Goal: Task Accomplishment & Management: Use online tool/utility

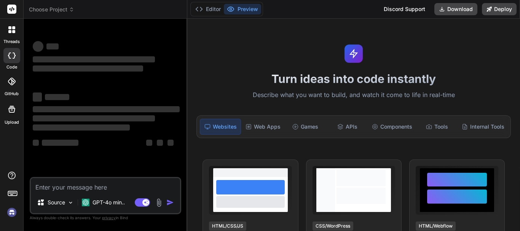
click at [8, 213] on img at bounding box center [11, 212] width 13 height 13
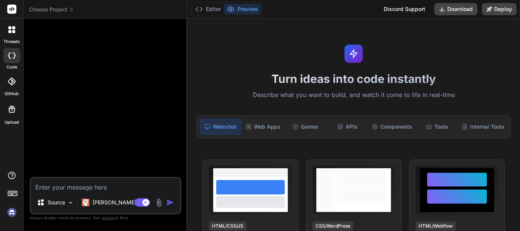
click at [10, 213] on img at bounding box center [11, 212] width 13 height 13
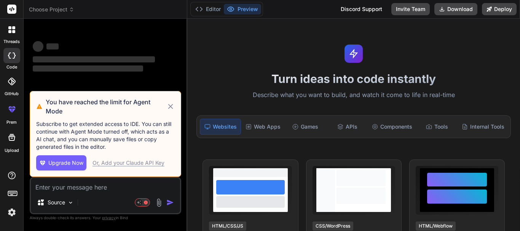
click at [51, 181] on textarea at bounding box center [105, 185] width 149 height 14
type textarea "x"
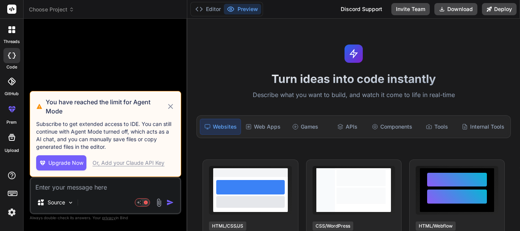
type textarea "h"
type textarea "x"
type textarea "hi"
type textarea "x"
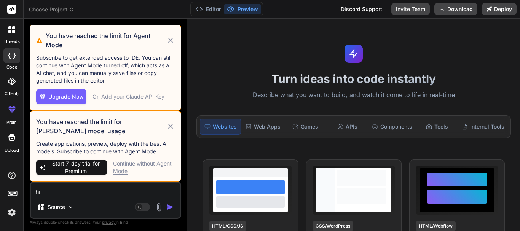
type textarea "hi"
click at [130, 163] on div "Continue without Agent Mode" at bounding box center [144, 167] width 62 height 15
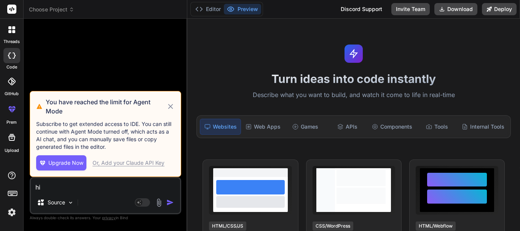
click at [168, 201] on img "button" at bounding box center [170, 203] width 8 height 8
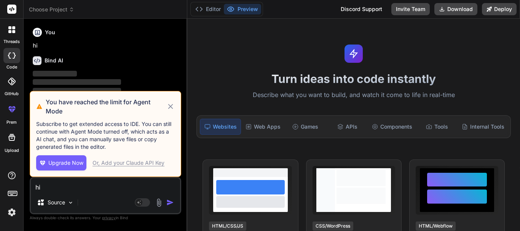
click at [171, 108] on icon at bounding box center [170, 106] width 9 height 9
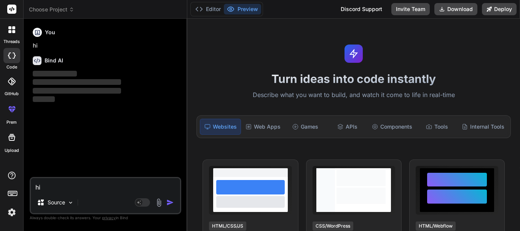
click at [66, 189] on textarea "hi" at bounding box center [105, 185] width 149 height 14
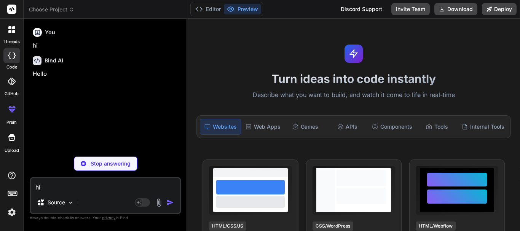
type textarea "x"
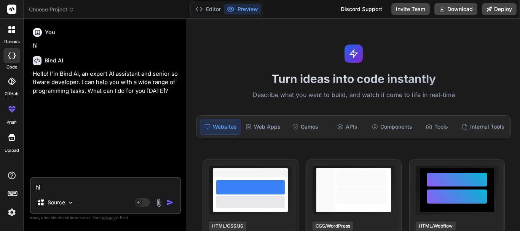
click at [61, 187] on textarea "hi" at bounding box center [105, 185] width 149 height 14
paste textarea "<Modal open={openTestimonialModal} onClose={handleCloseTestimonialModal} aria-l…"
type textarea "<Modal open={openTestimonialModal} onClose={handleCloseTestimonialModal} aria-l…"
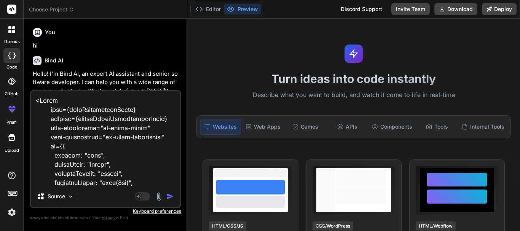
scroll to position [586, 0]
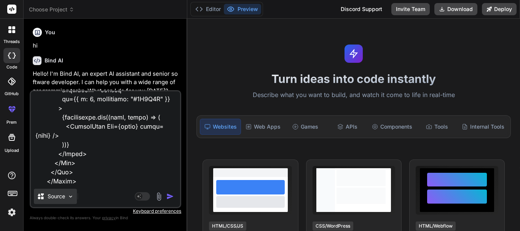
type textarea "x"
type textarea "<Modal open={openTestimonialModal} onClose={handleCloseTestimonialModal} aria-l…"
type textarea "x"
type textarea "<Modal open={openTestimonialModal} onClose={handleCloseTestimonialModal} aria-l…"
type textarea "x"
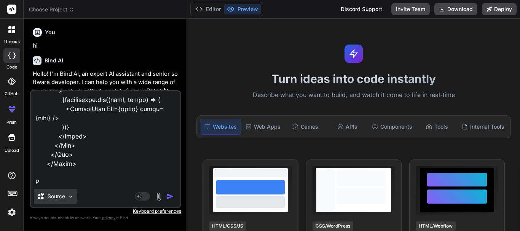
scroll to position [604, 0]
type textarea "<Modal open={openTestimonialModal} onClose={handleCloseTestimonialModal} aria-l…"
type textarea "x"
type textarea "<Modal open={openTestimonialModal} onClose={handleCloseTestimonialModal} aria-l…"
type textarea "x"
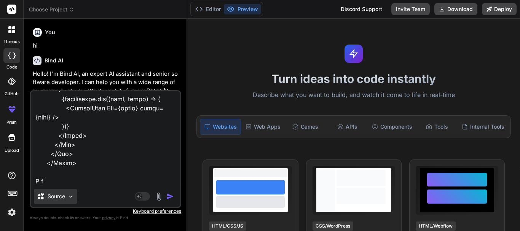
type textarea "<Modal open={openTestimonialModal} onClose={handleCloseTestimonialModal} aria-l…"
type textarea "x"
type textarea "<Modal open={openTestimonialModal} onClose={handleCloseTestimonialModal} aria-l…"
type textarea "x"
type textarea "<Modal open={openTestimonialModal} onClose={handleCloseTestimonialModal} aria-l…"
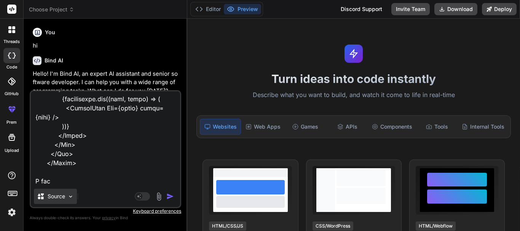
type textarea "x"
type textarea "<Modal open={openTestimonialModal} onClose={handleCloseTestimonialModal} aria-l…"
type textarea "x"
type textarea "<Modal open={openTestimonialModal} onClose={handleCloseTestimonialModal} aria-l…"
type textarea "x"
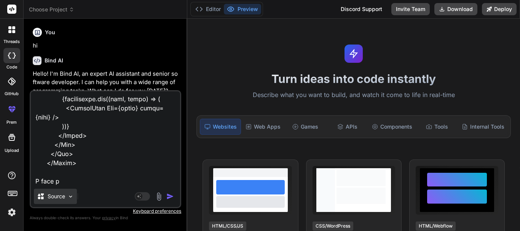
type textarea "<Modal open={openTestimonialModal} onClose={handleCloseTestimonialModal} aria-l…"
type textarea "x"
type textarea "<Modal open={openTestimonialModal} onClose={handleCloseTestimonialModal} aria-l…"
type textarea "x"
type textarea "<Modal open={openTestimonialModal} onClose={handleCloseTestimonialModal} aria-l…"
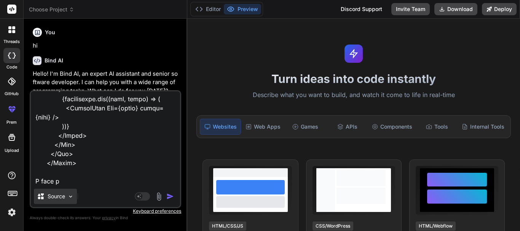
type textarea "x"
type textarea "<Modal open={openTestimonialModal} onClose={handleCloseTestimonialModal} aria-l…"
type textarea "x"
type textarea "<Modal open={openTestimonialModal} onClose={handleCloseTestimonialModal} aria-l…"
type textarea "x"
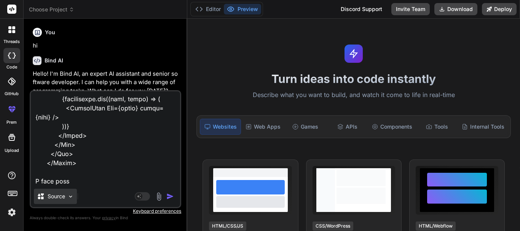
type textarea "<Modal open={openTestimonialModal} onClose={handleCloseTestimonialModal} aria-l…"
type textarea "x"
type textarea "<Modal open={openTestimonialModal} onClose={handleCloseTestimonialModal} aria-l…"
type textarea "x"
type textarea "<Modal open={openTestimonialModal} onClose={handleCloseTestimonialModal} aria-l…"
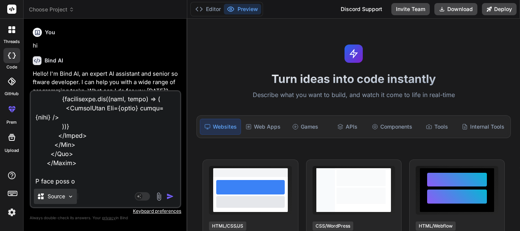
type textarea "x"
type textarea "<Modal open={openTestimonialModal} onClose={handleCloseTestimonialModal} aria-l…"
type textarea "x"
type textarea "<Modal open={openTestimonialModal} onClose={handleCloseTestimonialModal} aria-l…"
type textarea "x"
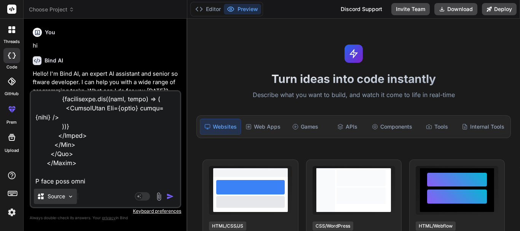
type textarea "<Modal open={openTestimonialModal} onClose={handleCloseTestimonialModal} aria-l…"
type textarea "x"
type textarea "<Modal open={openTestimonialModal} onClose={handleCloseTestimonialModal} aria-l…"
type textarea "x"
type textarea "<Modal open={openTestimonialModal} onClose={handleCloseTestimonialModal} aria-l…"
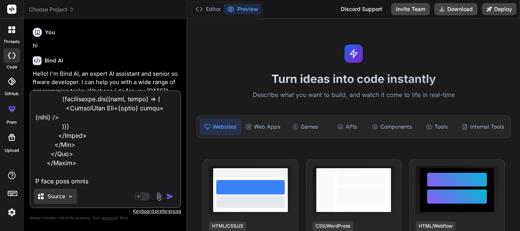
type textarea "x"
type textarea "<Modal open={openTestimonialModal} onClose={handleCloseTestimonialModal} aria-l…"
type textarea "x"
type textarea "<Modal open={openTestimonialModal} onClose={handleCloseTestimonialModal} aria-l…"
type textarea "x"
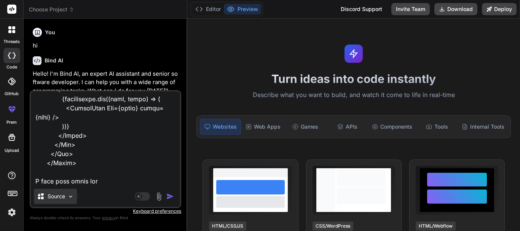
type textarea "<Modal open={openTestimonialModal} onClose={handleCloseTestimonialModal} aria-l…"
type textarea "x"
type textarea "<Modal open={openTestimonialModal} onClose={handleCloseTestimonialModal} aria-l…"
type textarea "x"
type textarea "<Modal open={openTestimonialModal} onClose={handleCloseTestimonialModal} aria-l…"
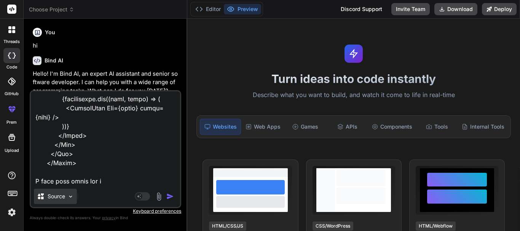
type textarea "x"
type textarea "<Modal open={openTestimonialModal} onClose={handleCloseTestimonialModal} aria-l…"
type textarea "x"
type textarea "<Modal open={openTestimonialModal} onClose={handleCloseTestimonialModal} aria-l…"
type textarea "x"
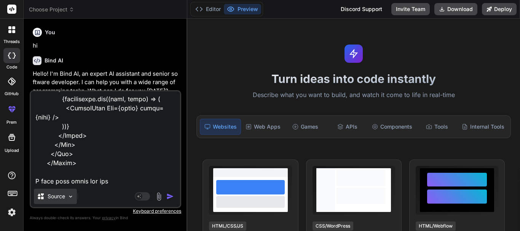
type textarea "<Modal open={openTestimonialModal} onClose={handleCloseTestimonialModal} aria-l…"
type textarea "x"
type textarea "<Modal open={openTestimonialModal} onClose={handleCloseTestimonialModal} aria-l…"
type textarea "x"
type textarea "<Modal open={openTestimonialModal} onClose={handleCloseTestimonialModal} aria-l…"
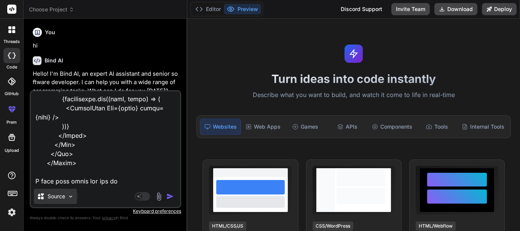
type textarea "x"
type textarea "<Modal open={openTestimonialModal} onClose={handleCloseTestimonialModal} aria-l…"
type textarea "x"
type textarea "<Modal open={openTestimonialModal} onClose={handleCloseTestimonialModal} aria-l…"
type textarea "x"
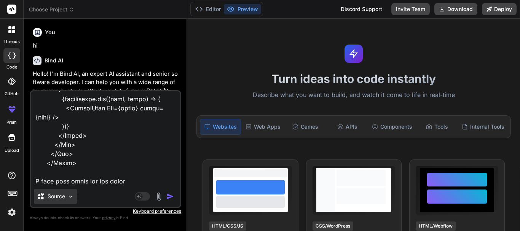
type textarea "<Modal open={openTestimonialModal} onClose={handleCloseTestimonialModal} aria-l…"
type textarea "x"
type textarea "<Modal open={openTestimonialModal} onClose={handleCloseTestimonialModal} aria-l…"
type textarea "x"
type textarea "<Modal open={openTestimonialModal} onClose={handleCloseTestimonialModal} aria-l…"
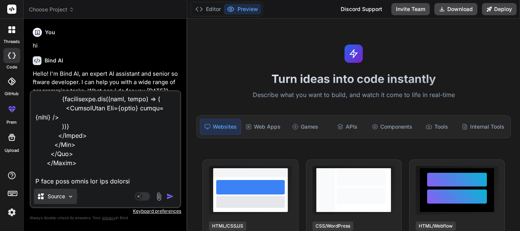
type textarea "x"
type textarea "<Modal open={openTestimonialModal} onClose={handleCloseTestimonialModal} aria-l…"
type textarea "x"
type textarea "<Modal open={openTestimonialModal} onClose={handleCloseTestimonialModal} aria-l…"
type textarea "x"
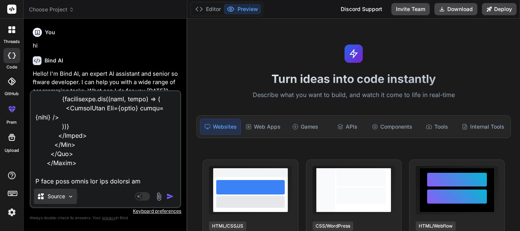
type textarea "<Modal open={openTestimonialModal} onClose={handleCloseTestimonialModal} aria-l…"
type textarea "x"
type textarea "<Modal open={openTestimonialModal} onClose={handleCloseTestimonialModal} aria-l…"
type textarea "x"
type textarea "<Modal open={openTestimonialModal} onClose={handleCloseTestimonialModal} aria-l…"
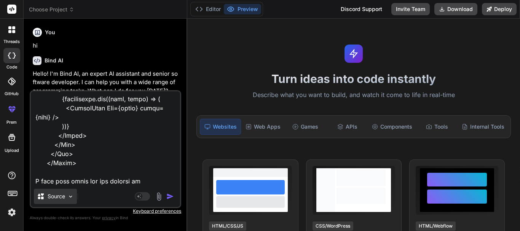
type textarea "x"
type textarea "<Modal open={openTestimonialModal} onClose={handleCloseTestimonialModal} aria-l…"
type textarea "x"
type textarea "<Modal open={openTestimonialModal} onClose={handleCloseTestimonialModal} aria-l…"
type textarea "x"
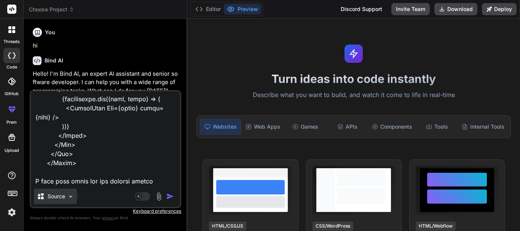
type textarea "<Modal open={openTestimonialModal} onClose={handleCloseTestimonialModal} aria-l…"
type textarea "x"
type textarea "<Modal open={openTestimonialModal} onClose={handleCloseTestimonialModal} aria-l…"
type textarea "x"
type textarea "<Modal open={openTestimonialModal} onClose={handleCloseTestimonialModal} aria-l…"
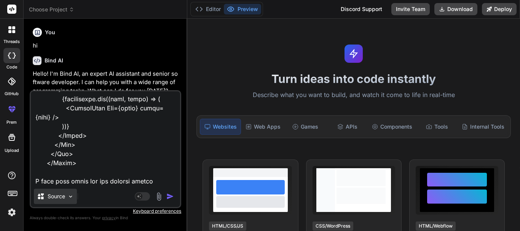
type textarea "x"
type textarea "<Modal open={openTestimonialModal} onClose={handleCloseTestimonialModal} aria-l…"
type textarea "x"
type textarea "<Modal open={openTestimonialModal} onClose={handleCloseTestimonialModal} aria-l…"
type textarea "x"
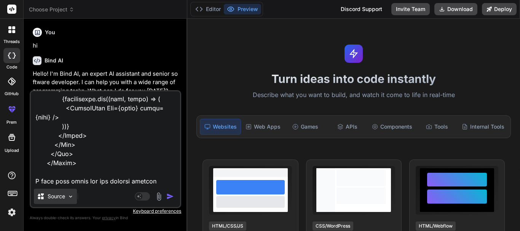
type textarea "<Modal open={openTestimonialModal} onClose={handleCloseTestimonialModal} aria-l…"
type textarea "x"
type textarea "<Modal open={openTestimonialModal} onClose={handleCloseTestimonialModal} aria-l…"
type textarea "x"
type textarea "<Modal open={openTestimonialModal} onClose={handleCloseTestimonialModal} aria-l…"
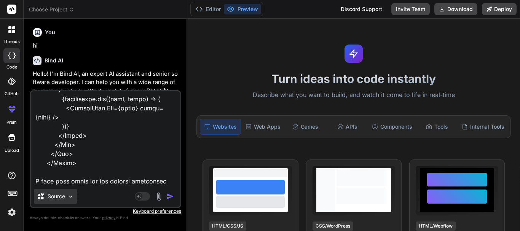
type textarea "x"
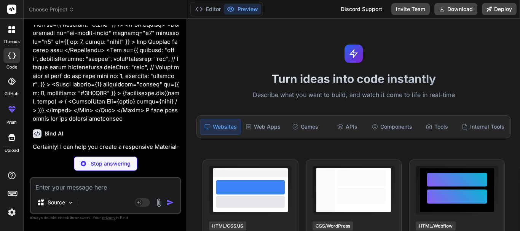
scroll to position [187, 0]
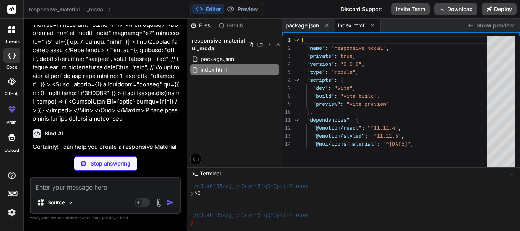
type textarea "x"
type textarea "<div id="root"></div> <script type="module" src="/src/main.jsx"></script> </bod…"
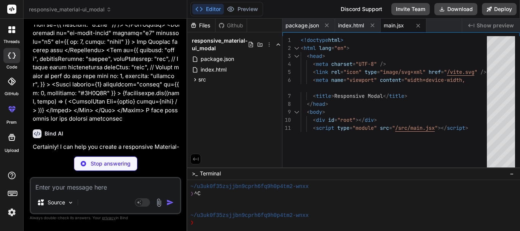
type textarea "x"
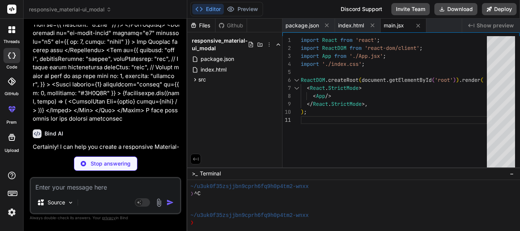
type textarea "x"
type textarea "justify-content: center; align-items: center; }"
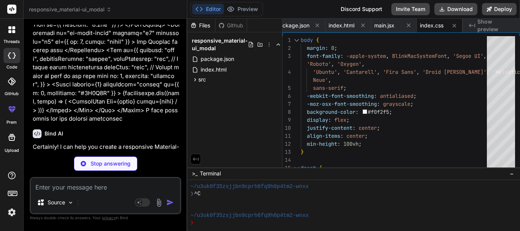
type textarea "x"
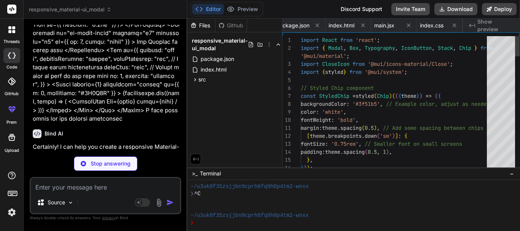
scroll to position [0, 81]
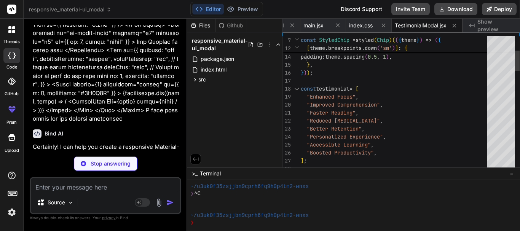
type textarea "x"
type textarea "</Box> ); } export default App;"
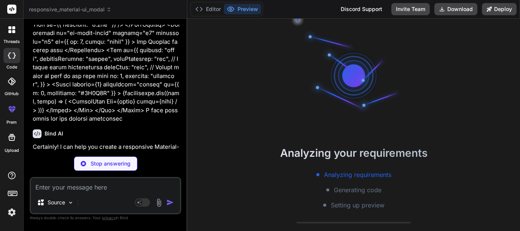
scroll to position [51, 0]
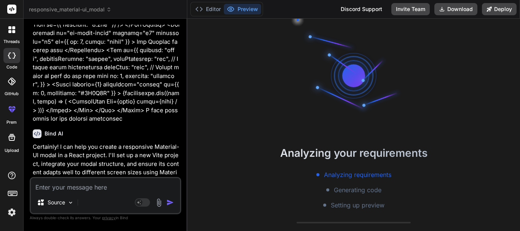
type textarea "x"
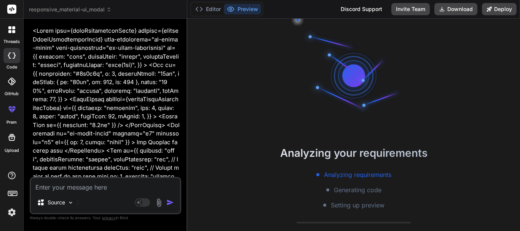
scroll to position [116, 0]
click at [192, 7] on div "Editor Preview" at bounding box center [226, 9] width 73 height 14
click at [197, 9] on icon at bounding box center [199, 9] width 8 height 8
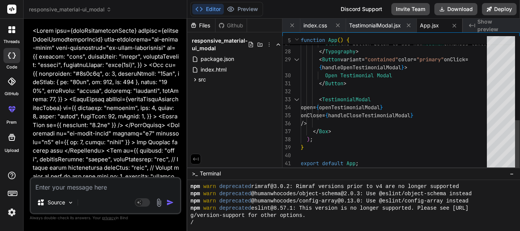
scroll to position [0, 0]
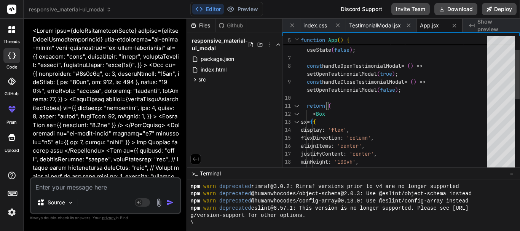
click at [296, 113] on div at bounding box center [297, 114] width 10 height 8
type textarea "/> </Box> ); } export default App;"
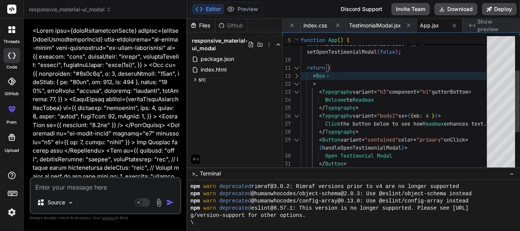
type textarea "x"
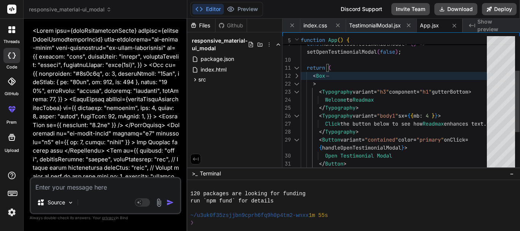
click at [295, 76] on div at bounding box center [297, 76] width 10 height 8
type textarea "</Box> ); } export default App;"
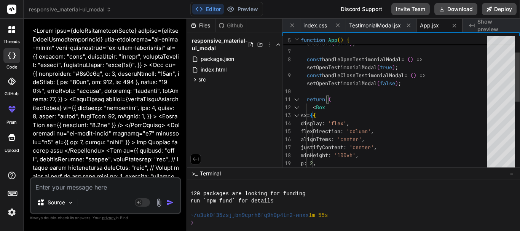
type textarea "x"
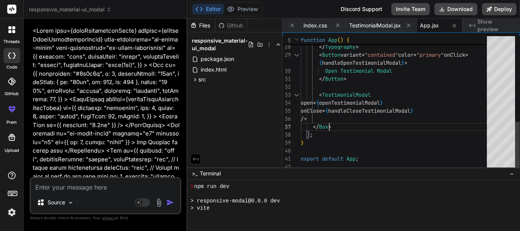
scroll to position [275, 0]
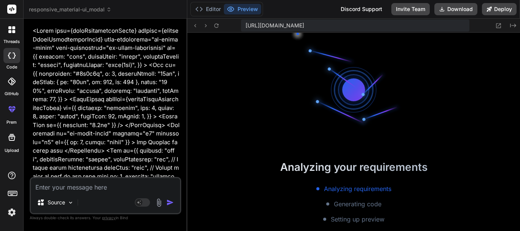
scroll to position [318, 0]
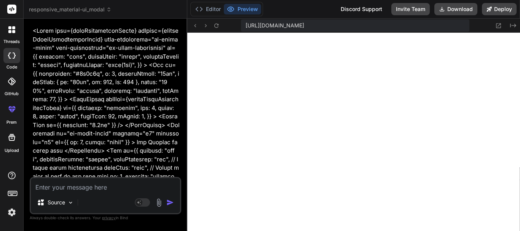
click at [96, 187] on textarea at bounding box center [105, 185] width 149 height 14
type textarea "i"
type textarea "x"
type textarea "i"
type textarea "x"
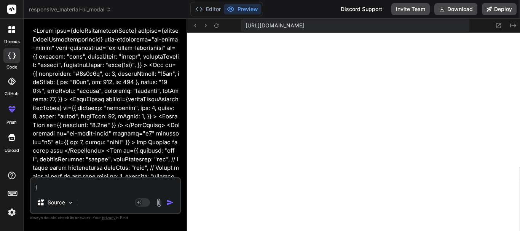
type textarea "i w"
type textarea "x"
type textarea "i wa"
type textarea "x"
type textarea "i wan"
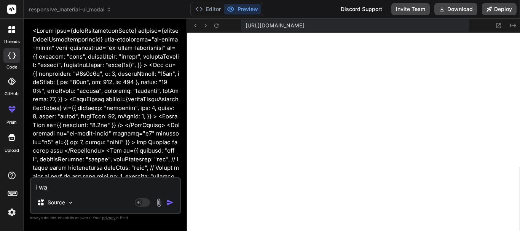
type textarea "x"
type textarea "i want"
type textarea "x"
type textarea "i want"
type textarea "x"
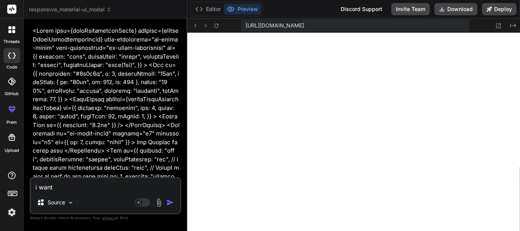
type textarea "i want t"
type textarea "x"
type textarea "i want th"
type textarea "x"
type textarea "i want the"
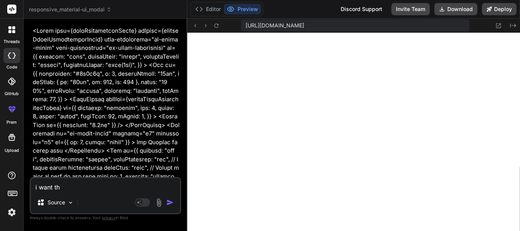
type textarea "x"
type textarea "i want the"
type textarea "x"
type textarea "i want the d"
type textarea "x"
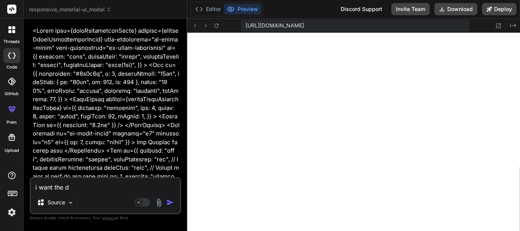
type textarea "i want the de"
type textarea "x"
type textarea "i want the des"
type textarea "x"
type textarea "i want the desi"
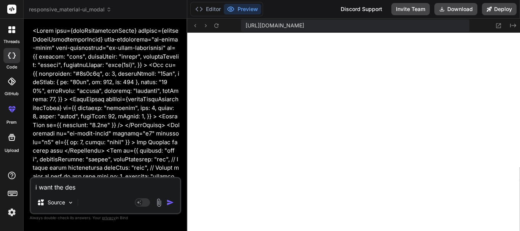
type textarea "x"
type textarea "i want the desig"
type textarea "x"
type textarea "i want the design"
type textarea "x"
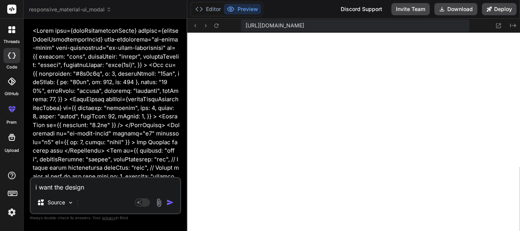
type textarea "i want the design"
type textarea "x"
type textarea "i want the design s"
type textarea "x"
type textarea "i want the design sa"
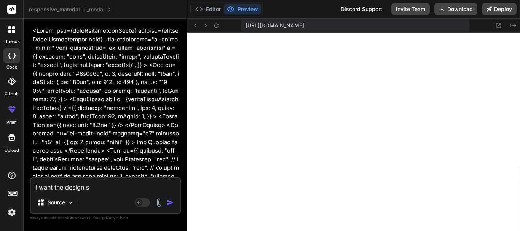
type textarea "x"
type textarea "i want the design sam"
type textarea "x"
type textarea "i want the design same"
type textarea "x"
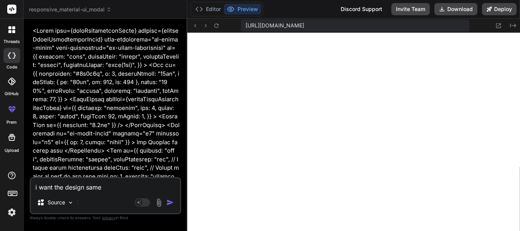
type textarea "i want the design same"
type textarea "x"
type textarea "i want the design same a"
type textarea "x"
type textarea "i want the design same as"
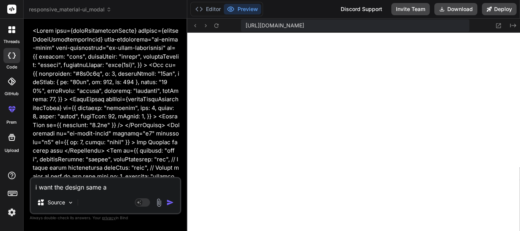
type textarea "x"
type textarea "i want the design same as"
type textarea "x"
type textarea "i want the design same as m"
type textarea "x"
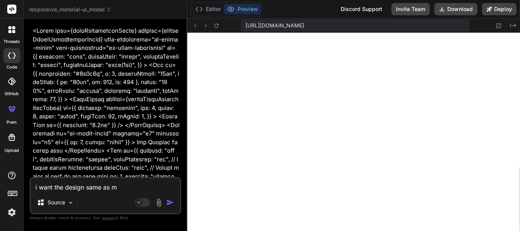
type textarea "i want the design same as mi"
type textarea "x"
type textarea "i want the design same as min"
type textarea "x"
type textarea "i want the design same as mine"
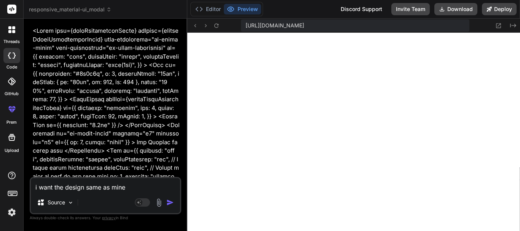
type textarea "x"
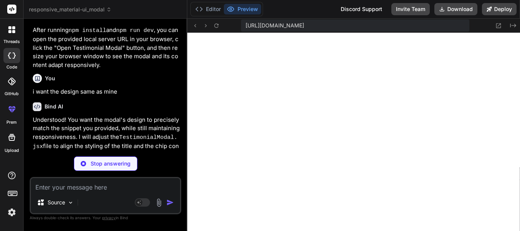
scroll to position [797, 0]
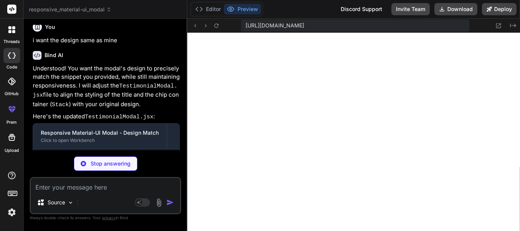
type textarea "x"
type textarea "</Box> </Modal> ); } export default TestimonialModal;"
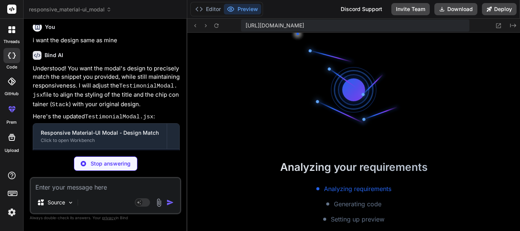
scroll to position [434, 0]
type textarea "x"
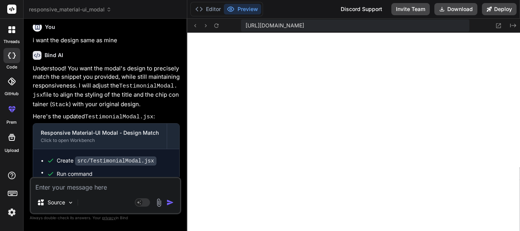
click at [81, 187] on textarea at bounding box center [105, 185] width 149 height 14
type textarea "a"
type textarea "x"
type textarea "al"
type textarea "x"
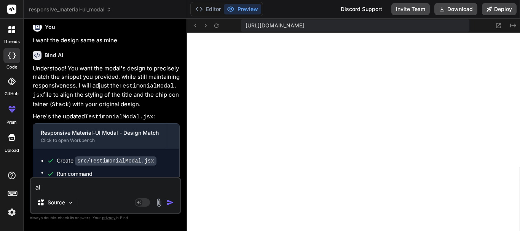
type textarea "als"
type textarea "x"
type textarea "also"
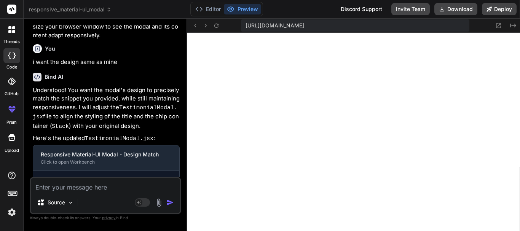
scroll to position [796, 0]
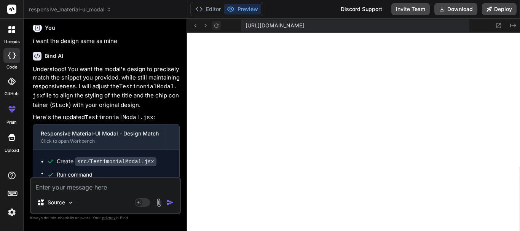
click at [218, 26] on icon at bounding box center [216, 25] width 6 height 6
click at [62, 182] on textarea at bounding box center [105, 185] width 149 height 14
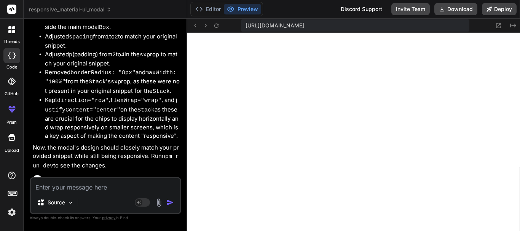
scroll to position [1328, 0]
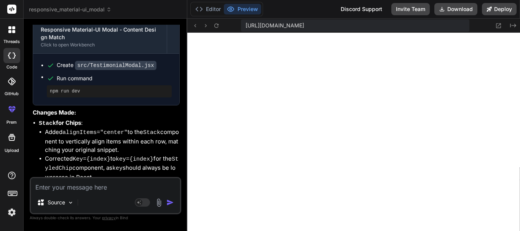
drag, startPoint x: 37, startPoint y: 187, endPoint x: 41, endPoint y: 185, distance: 4.1
click at [37, 187] on textarea at bounding box center [105, 185] width 149 height 14
click at [57, 190] on textarea at bounding box center [105, 185] width 149 height 14
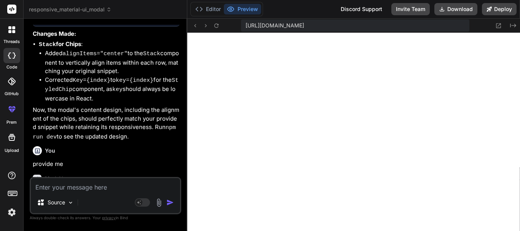
scroll to position [2243, 0]
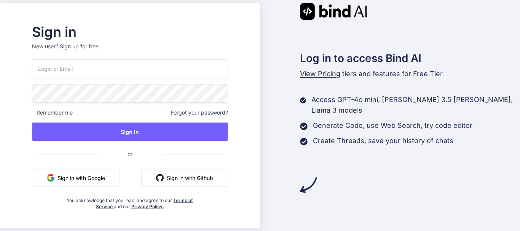
click at [107, 72] on input "email" at bounding box center [130, 68] width 196 height 19
type input "[EMAIL_ADDRESS][DOMAIN_NAME]"
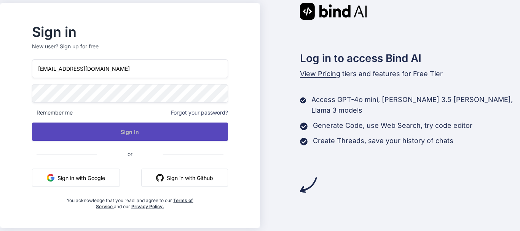
click at [127, 137] on button "Sign In" at bounding box center [130, 132] width 196 height 18
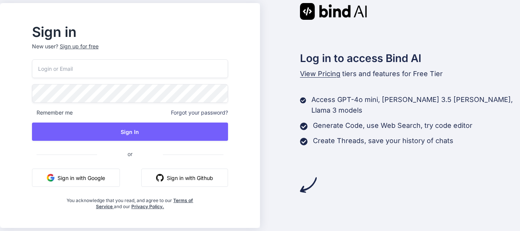
click at [110, 72] on input "email" at bounding box center [130, 68] width 196 height 19
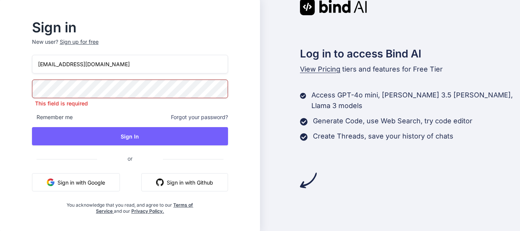
drag, startPoint x: 110, startPoint y: 72, endPoint x: 126, endPoint y: 67, distance: 17.2
click at [117, 74] on div "asif04@yopmail.co This field is required Remember me Forgot your password? Sign…" at bounding box center [130, 135] width 196 height 160
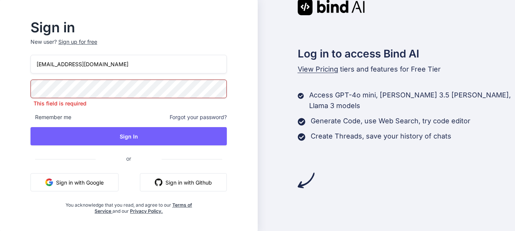
type input "asif04@yopmail.com"
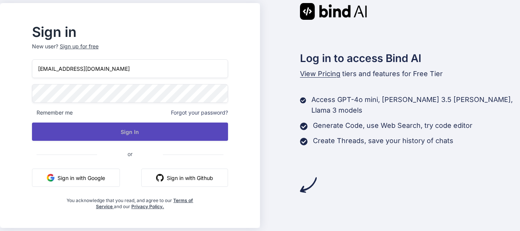
click at [99, 141] on button "Sign In" at bounding box center [130, 132] width 196 height 18
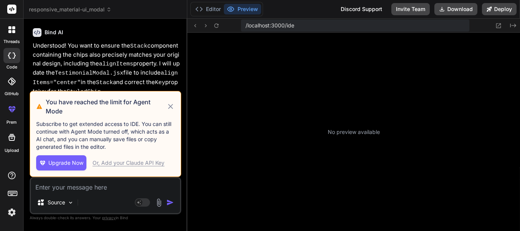
scroll to position [174, 0]
type textarea "x"
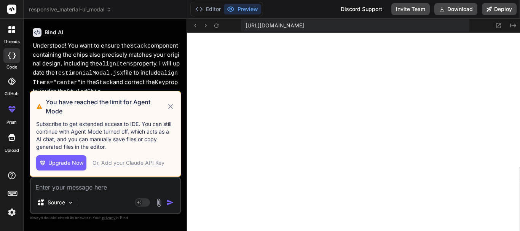
scroll to position [608, 0]
click at [64, 193] on div "Source Agent Mode. When this toggle is activated, AI automatically makes decisi…" at bounding box center [106, 195] width 152 height 37
click at [64, 188] on textarea at bounding box center [105, 185] width 149 height 14
paste textarea "home/u3uk0f35zsjjbn9cprh6fq9h0p4tm2-wnxx/src/App.jsx:1:27 Expected "from" but f…"
type textarea "home/u3uk0f35zsjjbn9cprh6fq9h0p4tm2-wnxx/src/App.jsx:1:27 Expected "from" but f…"
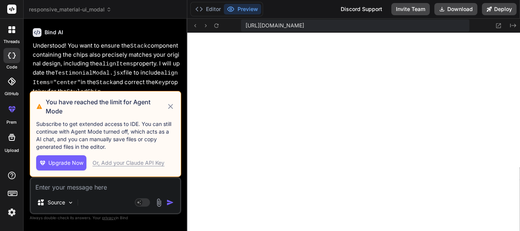
type textarea "x"
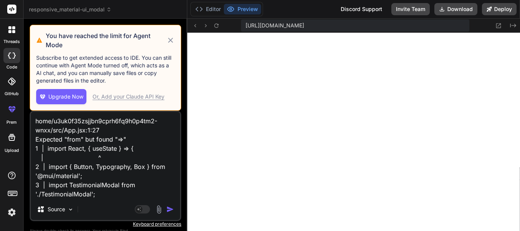
type textarea "home/u3uk0f35zsjjbn9cprh6fq9h0p4tm2-wnxx/src/App.jsx:1:27 Expected "from" but f…"
click at [169, 209] on img "button" at bounding box center [170, 210] width 8 height 8
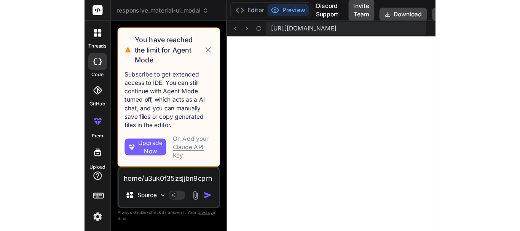
scroll to position [738, 0]
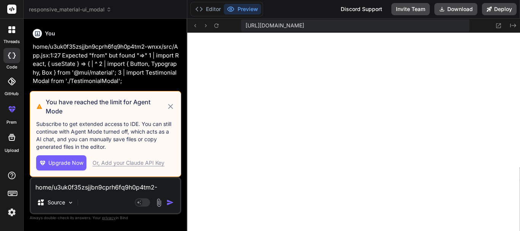
click at [171, 107] on icon at bounding box center [170, 106] width 5 height 5
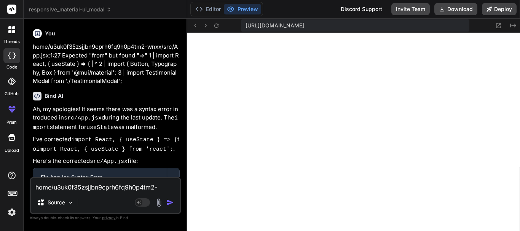
click at [8, 24] on div at bounding box center [12, 30] width 16 height 16
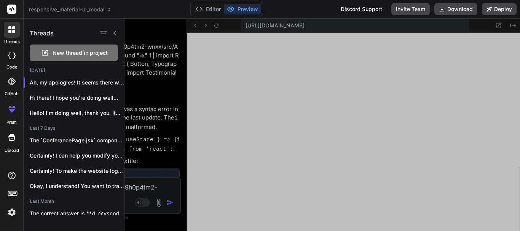
click at [56, 58] on div "New thread in project" at bounding box center [74, 53] width 88 height 17
type textarea "x"
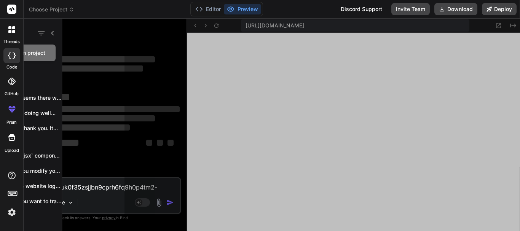
scroll to position [774, 0]
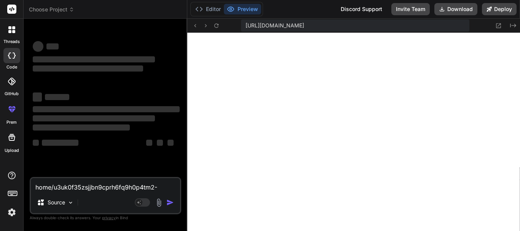
click at [54, 182] on textarea "home/u3uk0f35zsjjbn9cprh6fq9h0p4tm2-wnxx/src/App.jsx:1:27 Expected "from" but f…" at bounding box center [105, 185] width 149 height 14
type textarea "x"
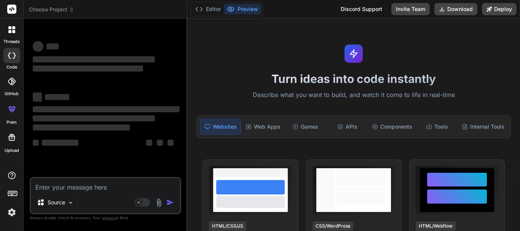
paste textarea "const testimonial = [ "Lines break at phrase and clause boundaries", "Shorter r…"
type textarea "const testimonial = [ "Lines break at phrase and clause boundaries", "Shorter r…"
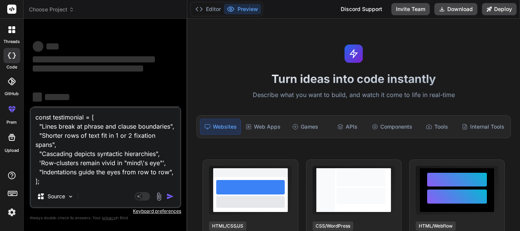
type textarea "x"
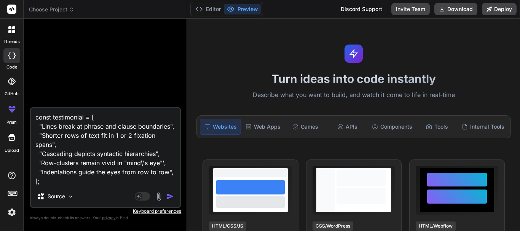
scroll to position [0, 0]
type textarea "const testimonial = [ "Lines break at phrase and clause boundaries", "Shorter r…"
click at [69, 181] on textarea "const testimonial = [ "Lines break at phrase and clause boundaries", "Shorter r…" at bounding box center [105, 147] width 149 height 78
type textarea "x"
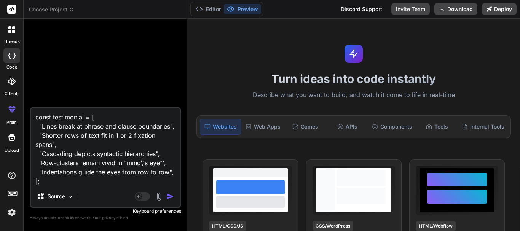
type textarea "const testimonial = [ "Lines break at phrase and clause boundaries", "Shorter r…"
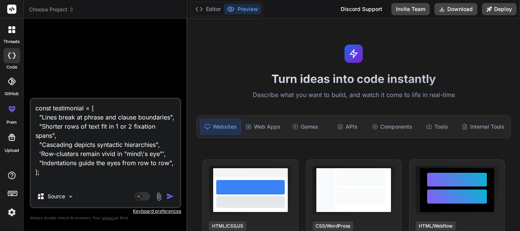
type textarea "x"
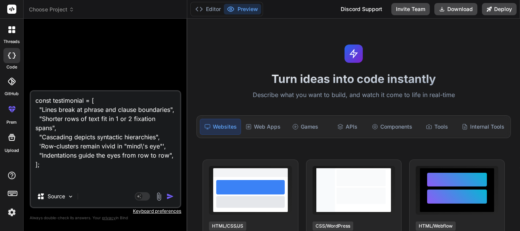
paste textarea "<Modal open={openTestimonialModal} onClose={handleCloseTestimonialModal} aria-l…"
type textarea "const testimonial = [ "Lines break at phrase and clause boundaries", "Shorter r…"
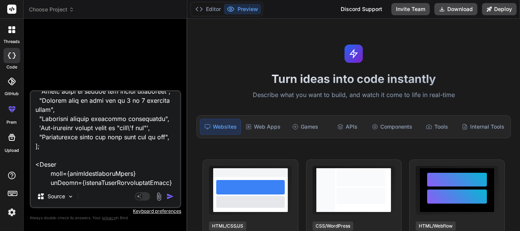
scroll to position [668, 0]
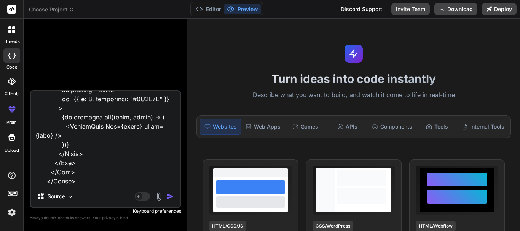
type textarea "x"
type textarea "const testimonial = [ "Lines break at phrase and clause boundaries", "Shorter r…"
type textarea "x"
type textarea "const testimonial = [ "Lines break at phrase and clause boundaries", "Shorter r…"
type textarea "x"
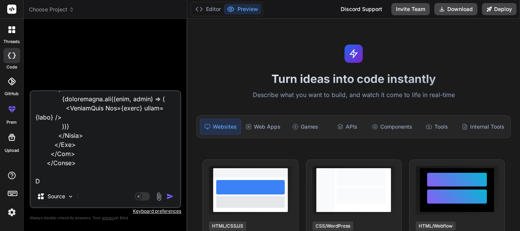
scroll to position [686, 0]
type textarea "const testimonial = [ "Lines break at phrase and clause boundaries", "Shorter r…"
type textarea "x"
type textarea "const testimonial = [ "Lines break at phrase and clause boundaries", "Shorter r…"
type textarea "x"
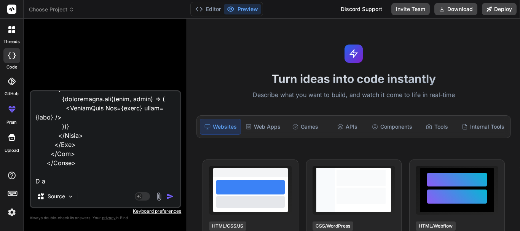
type textarea "const testimonial = [ "Lines break at phrase and clause boundaries", "Shorter r…"
type textarea "x"
type textarea "const testimonial = [ "Lines break at phrase and clause boundaries", "Shorter r…"
type textarea "x"
type textarea "const testimonial = [ "Lines break at phrase and clause boundaries", "Shorter r…"
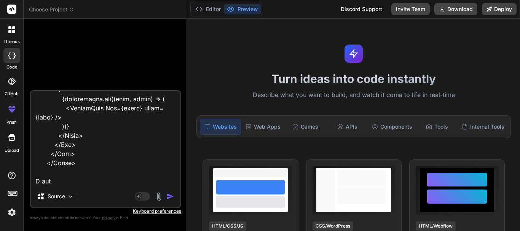
type textarea "x"
type textarea "const testimonial = [ "Lines break at phrase and clause boundaries", "Shorter r…"
type textarea "x"
type textarea "const testimonial = [ "Lines break at phrase and clause boundaries", "Shorter r…"
type textarea "x"
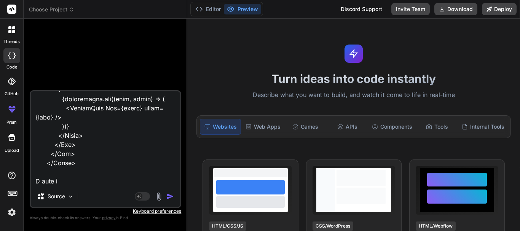
type textarea "const testimonial = [ "Lines break at phrase and clause boundaries", "Shorter r…"
type textarea "x"
type textarea "const testimonial = [ "Lines break at phrase and clause boundaries", "Shorter r…"
type textarea "x"
type textarea "const testimonial = [ "Lines break at phrase and clause boundaries", "Shorter r…"
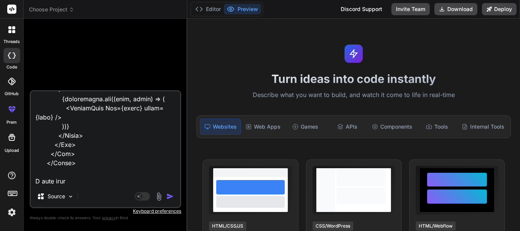
type textarea "x"
type textarea "const testimonial = [ "Lines break at phrase and clause boundaries", "Shorter r…"
type textarea "x"
type textarea "const testimonial = [ "Lines break at phrase and clause boundaries", "Shorter r…"
type textarea "x"
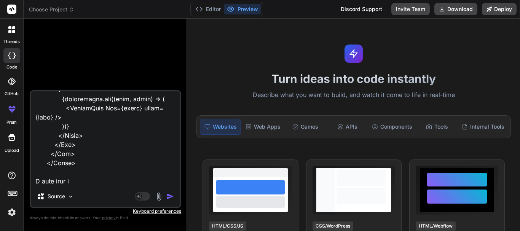
type textarea "const testimonial = [ "Lines break at phrase and clause boundaries", "Shorter r…"
type textarea "x"
type textarea "const testimonial = [ "Lines break at phrase and clause boundaries", "Shorter r…"
type textarea "x"
type textarea "const testimonial = [ "Lines break at phrase and clause boundaries", "Shorter r…"
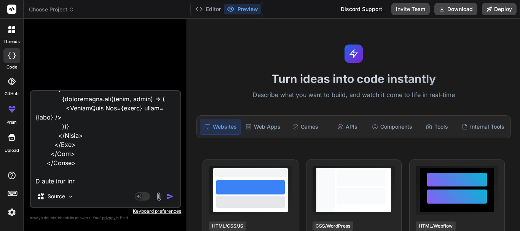
type textarea "x"
type textarea "const testimonial = [ "Lines break at phrase and clause boundaries", "Shorter r…"
type textarea "x"
type textarea "const testimonial = [ "Lines break at phrase and clause boundaries", "Shorter r…"
type textarea "x"
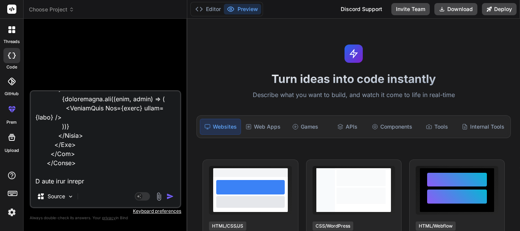
type textarea "const testimonial = [ "Lines break at phrase and clause boundaries", "Shorter r…"
type textarea "x"
type textarea "const testimonial = [ "Lines break at phrase and clause boundaries", "Shorter r…"
type textarea "x"
type textarea "const testimonial = [ "Lines break at phrase and clause boundaries", "Shorter r…"
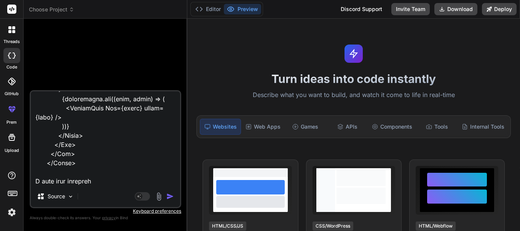
type textarea "x"
type textarea "const testimonial = [ "Lines break at phrase and clause boundaries", "Shorter r…"
type textarea "x"
type textarea "const testimonial = [ "Lines break at phrase and clause boundaries", "Shorter r…"
type textarea "x"
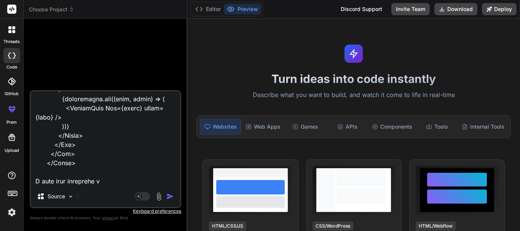
type textarea "const testimonial = [ "Lines break at phrase and clause boundaries", "Shorter r…"
type textarea "x"
type textarea "const testimonial = [ "Lines break at phrase and clause boundaries", "Shorter r…"
type textarea "x"
type textarea "const testimonial = [ "Lines break at phrase and clause boundaries", "Shorter r…"
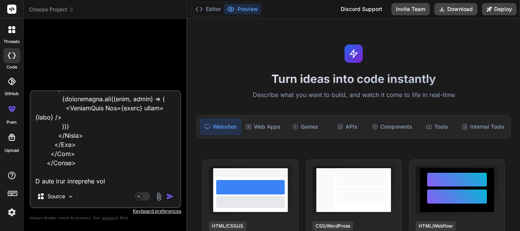
type textarea "x"
type textarea "const testimonial = [ "Lines break at phrase and clause boundaries", "Shorter r…"
type textarea "x"
type textarea "const testimonial = [ "Lines break at phrase and clause boundaries", "Shorter r…"
type textarea "x"
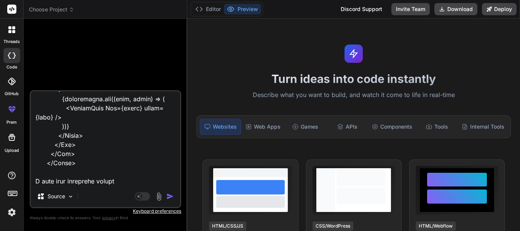
type textarea "const testimonial = [ "Lines break at phrase and clause boundaries", "Shorter r…"
type textarea "x"
type textarea "const testimonial = [ "Lines break at phrase and clause boundaries", "Shorter r…"
type textarea "x"
type textarea "const testimonial = [ "Lines break at phrase and clause boundaries", "Shorter r…"
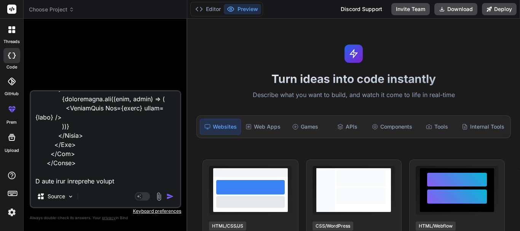
type textarea "x"
type textarea "const testimonial = [ "Lines break at phrase and clause boundaries", "Shorter r…"
type textarea "x"
type textarea "const testimonial = [ "Lines break at phrase and clause boundaries", "Shorter r…"
type textarea "x"
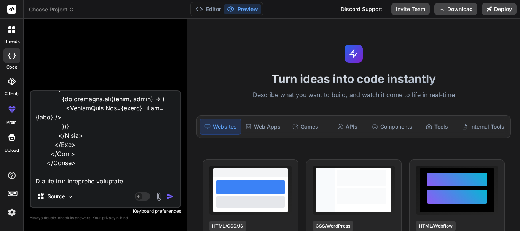
type textarea "const testimonial = [ "Lines break at phrase and clause boundaries", "Shorter r…"
type textarea "x"
type textarea "const testimonial = [ "Lines break at phrase and clause boundaries", "Shorter r…"
type textarea "x"
type textarea "const testimonial = [ "Lines break at phrase and clause boundaries", "Shorter r…"
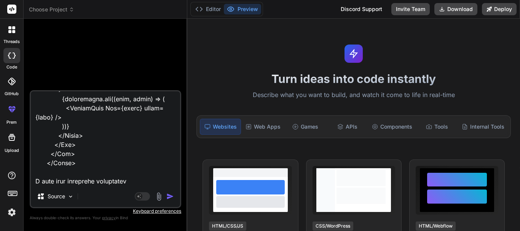
type textarea "x"
type textarea "const testimonial = [ "Lines break at phrase and clause boundaries", "Shorter r…"
type textarea "x"
type textarea "const testimonial = [ "Lines break at phrase and clause boundaries", "Shorter r…"
type textarea "x"
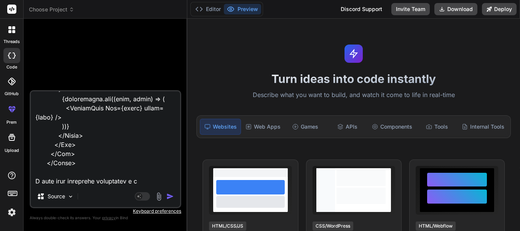
type textarea "const testimonial = [ "Lines break at phrase and clause boundaries", "Shorter r…"
type textarea "x"
type textarea "const testimonial = [ "Lines break at phrase and clause boundaries", "Shorter r…"
type textarea "x"
type textarea "const testimonial = [ "Lines break at phrase and clause boundaries", "Shorter r…"
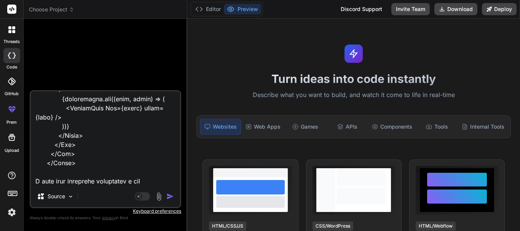
type textarea "x"
type textarea "const testimonial = [ "Lines break at phrase and clause boundaries", "Shorter r…"
type textarea "x"
type textarea "const testimonial = [ "Lines break at phrase and clause boundaries", "Shorter r…"
type textarea "x"
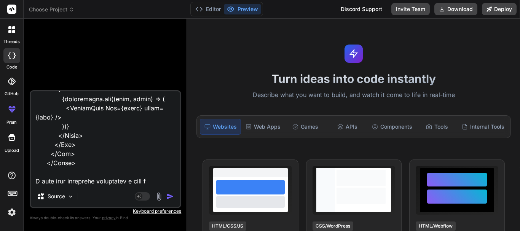
type textarea "const testimonial = [ "Lines break at phrase and clause boundaries", "Shorter r…"
type textarea "x"
type textarea "const testimonial = [ "Lines break at phrase and clause boundaries", "Shorter r…"
type textarea "x"
type textarea "const testimonial = [ "Lines break at phrase and clause boundaries", "Shorter r…"
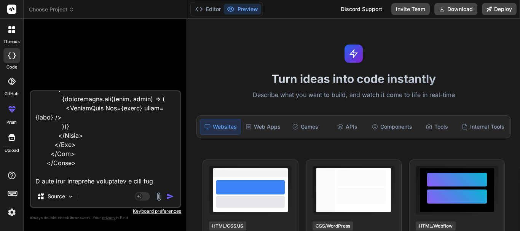
type textarea "x"
type textarea "const testimonial = [ "Lines break at phrase and clause boundaries", "Shorter r…"
type textarea "x"
type textarea "const testimonial = [ "Lines break at phrase and clause boundaries", "Shorter r…"
type textarea "x"
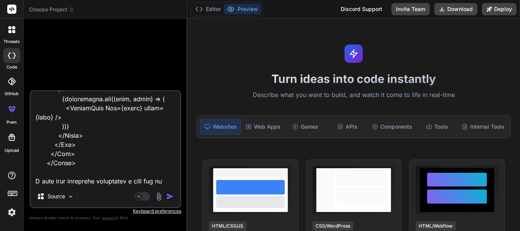
type textarea "const testimonial = [ "Lines break at phrase and clause boundaries", "Shorter r…"
type textarea "x"
type textarea "const testimonial = [ "Lines break at phrase and clause boundaries", "Shorter r…"
type textarea "x"
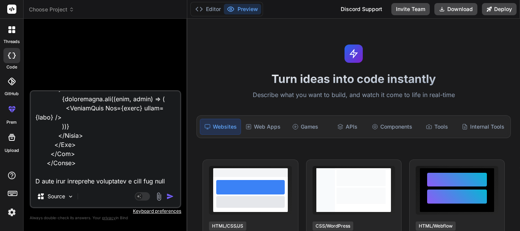
type textarea "const testimonial = [ "Lines break at phrase and clause boundaries", "Shorter r…"
type textarea "x"
type textarea "const testimonial = [ "Lines break at phrase and clause boundaries", "Shorter r…"
type textarea "x"
type textarea "const testimonial = [ "Lines break at phrase and clause boundaries", "Shorter r…"
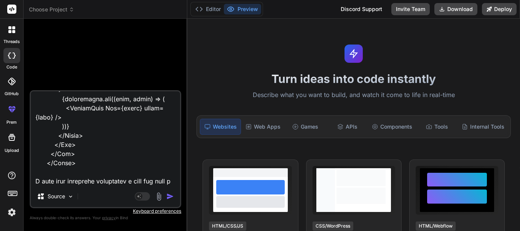
type textarea "x"
type textarea "const testimonial = [ "Lines break at phrase and clause boundaries", "Shorter r…"
type textarea "x"
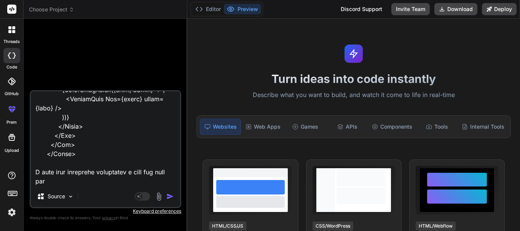
type textarea "const testimonial = [ "Lines break at phrase and clause boundaries", "Shorter r…"
type textarea "x"
type textarea "const testimonial = [ "Lines break at phrase and clause boundaries", "Shorter r…"
type textarea "x"
type textarea "const testimonial = [ "Lines break at phrase and clause boundaries", "Shorter r…"
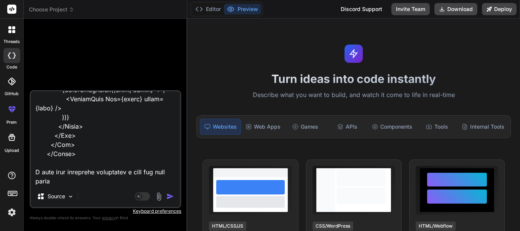
type textarea "x"
type textarea "const testimonial = [ "Lines break at phrase and clause boundaries", "Shorter r…"
type textarea "x"
type textarea "const testimonial = [ "Lines break at phrase and clause boundaries", "Shorter r…"
type textarea "x"
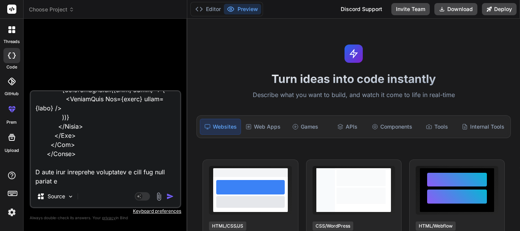
type textarea "const testimonial = [ "Lines break at phrase and clause boundaries", "Shorter r…"
type textarea "x"
type textarea "const testimonial = [ "Lines break at phrase and clause boundaries", "Shorter r…"
type textarea "x"
type textarea "const testimonial = [ "Lines break at phrase and clause boundaries", "Shorter r…"
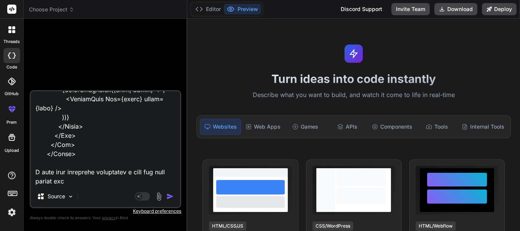
type textarea "x"
type textarea "const testimonial = [ "Lines break at phrase and clause boundaries", "Shorter r…"
type textarea "x"
type textarea "const testimonial = [ "Lines break at phrase and clause boundaries", "Shorter r…"
type textarea "x"
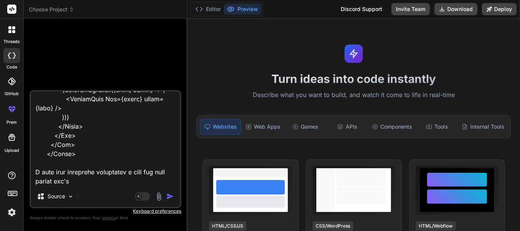
type textarea "const testimonial = [ "Lines break at phrase and clause boundaries", "Shorter r…"
type textarea "x"
type textarea "const testimonial = [ "Lines break at phrase and clause boundaries", "Shorter r…"
type textarea "x"
type textarea "const testimonial = [ "Lines break at phrase and clause boundaries", "Shorter r…"
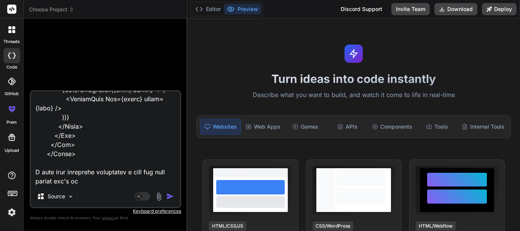
type textarea "x"
type textarea "const testimonial = [ "Lines break at phrase and clause boundaries", "Shorter r…"
type textarea "x"
type textarea "const testimonial = [ "Lines break at phrase and clause boundaries", "Shorter r…"
type textarea "x"
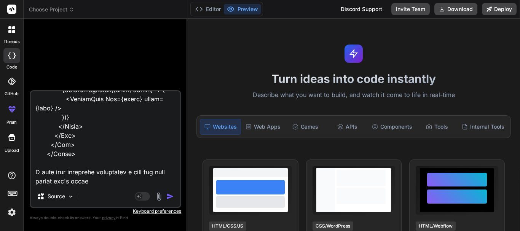
type textarea "const testimonial = [ "Lines break at phrase and clause boundaries", "Shorter r…"
type textarea "x"
type textarea "const testimonial = [ "Lines break at phrase and clause boundaries", "Shorter r…"
type textarea "x"
type textarea "const testimonial = [ "Lines break at phrase and clause boundaries", "Shorter r…"
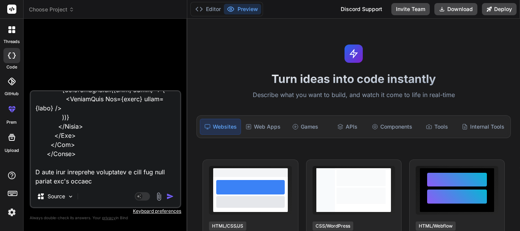
type textarea "x"
type textarea "const testimonial = [ "Lines break at phrase and clause boundaries", "Shorter r…"
type textarea "x"
type textarea "const testimonial = [ "Lines break at phrase and clause boundaries", "Shorter r…"
type textarea "x"
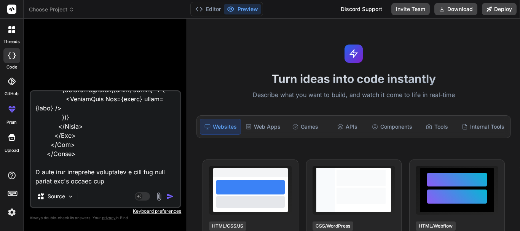
type textarea "const testimonial = [ "Lines break at phrase and clause boundaries", "Shorter r…"
type textarea "x"
type textarea "const testimonial = [ "Lines break at phrase and clause boundaries", "Shorter r…"
type textarea "x"
type textarea "const testimonial = [ "Lines break at phrase and clause boundaries", "Shorter r…"
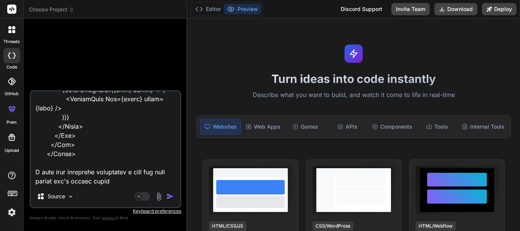
type textarea "x"
type textarea "const testimonial = [ "Lines break at phrase and clause boundaries", "Shorter r…"
type textarea "x"
type textarea "const testimonial = [ "Lines break at phrase and clause boundaries", "Shorter r…"
type textarea "x"
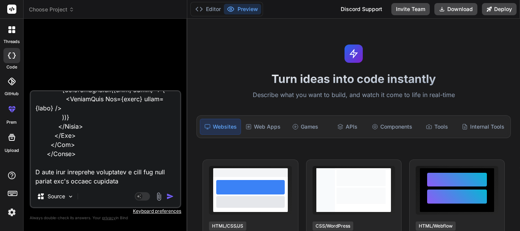
type textarea "const testimonial = [ "Lines break at phrase and clause boundaries", "Shorter r…"
type textarea "x"
type textarea "const testimonial = [ "Lines break at phrase and clause boundaries", "Shorter r…"
type textarea "x"
type textarea "const testimonial = [ "Lines break at phrase and clause boundaries", "Shorter r…"
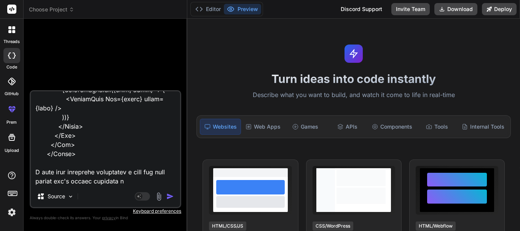
type textarea "x"
type textarea "const testimonial = [ "Lines break at phrase and clause boundaries", "Shorter r…"
type textarea "x"
type textarea "const testimonial = [ "Lines break at phrase and clause boundaries", "Shorter r…"
type textarea "x"
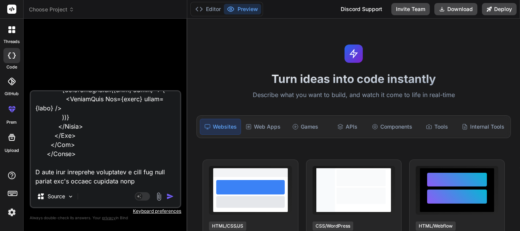
type textarea "const testimonial = [ "Lines break at phrase and clause boundaries", "Shorter r…"
type textarea "x"
type textarea "const testimonial = [ "Lines break at phrase and clause boundaries", "Shorter r…"
type textarea "x"
type textarea "const testimonial = [ "Lines break at phrase and clause boundaries", "Shorter r…"
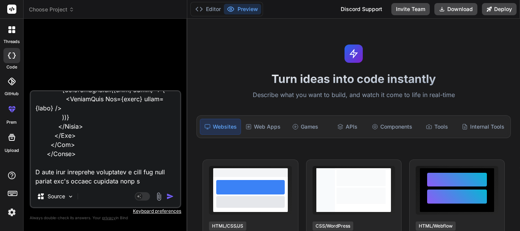
type textarea "x"
type textarea "const testimonial = [ "Lines break at phrase and clause boundaries", "Shorter r…"
type textarea "x"
type textarea "const testimonial = [ "Lines break at phrase and clause boundaries", "Shorter r…"
type textarea "x"
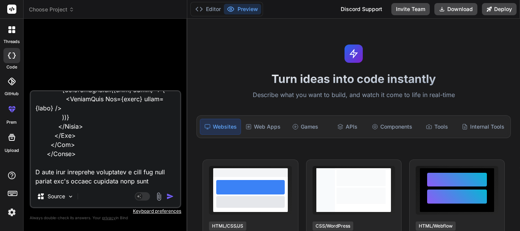
type textarea "const testimonial = [ "Lines break at phrase and clause boundaries", "Shorter r…"
type textarea "x"
type textarea "const testimonial = [ "Lines break at phrase and clause boundaries", "Shorter r…"
type textarea "x"
type textarea "const testimonial = [ "Lines break at phrase and clause boundaries", "Shorter r…"
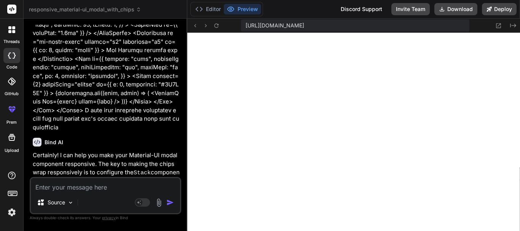
scroll to position [1078, 0]
click at [203, 12] on button "Editor" at bounding box center [208, 9] width 32 height 11
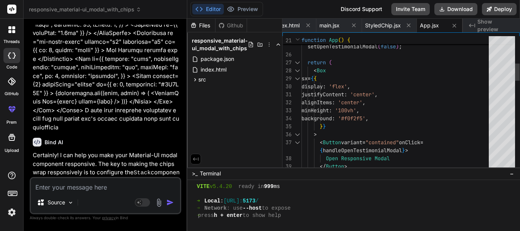
click at [296, 71] on div at bounding box center [297, 71] width 10 height 8
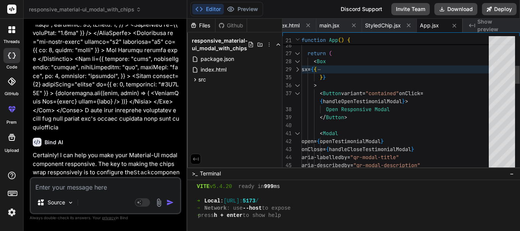
click at [296, 94] on div at bounding box center [297, 93] width 10 height 8
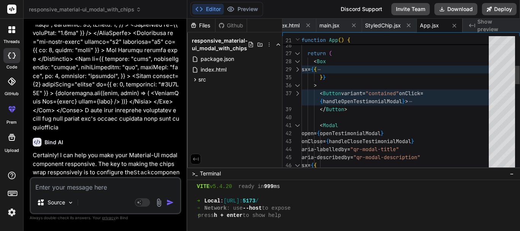
click at [299, 125] on div at bounding box center [297, 125] width 10 height 8
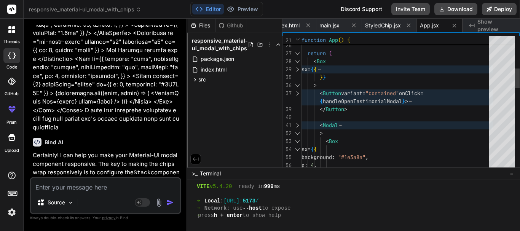
click at [297, 134] on div at bounding box center [297, 133] width 10 height 8
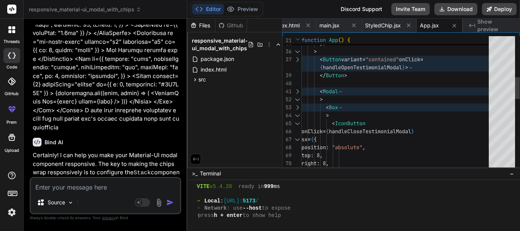
click at [298, 91] on div at bounding box center [297, 92] width 10 height 8
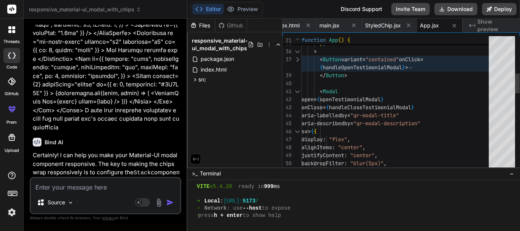
click at [298, 91] on div at bounding box center [297, 92] width 10 height 8
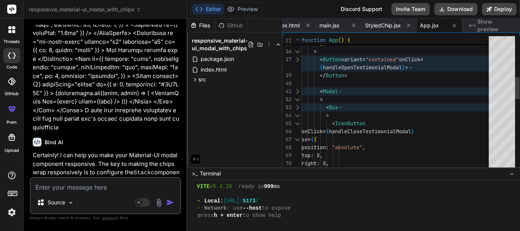
click at [299, 109] on div at bounding box center [297, 108] width 10 height 8
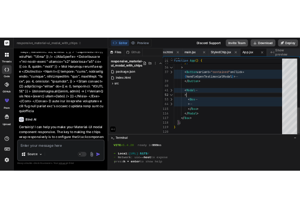
scroll to position [0, 0]
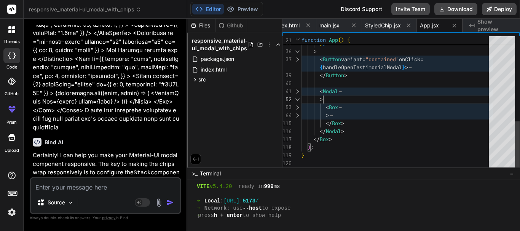
click at [299, 101] on div at bounding box center [297, 100] width 10 height 8
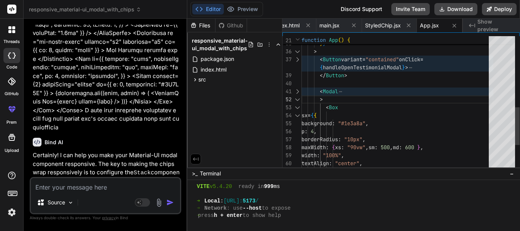
click at [300, 92] on div at bounding box center [297, 92] width 10 height 8
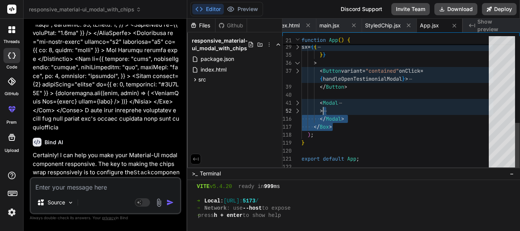
drag, startPoint x: 352, startPoint y: 119, endPoint x: 322, endPoint y: 104, distance: 33.4
drag, startPoint x: 315, startPoint y: 101, endPoint x: 349, endPoint y: 116, distance: 36.7
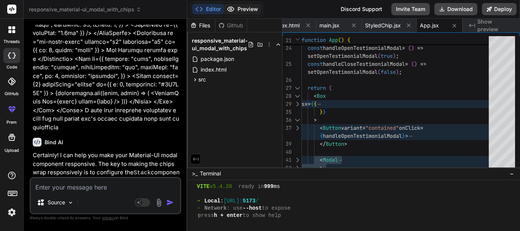
click at [229, 12] on icon at bounding box center [231, 9] width 8 height 8
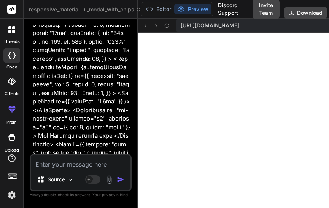
scroll to position [1078, 0]
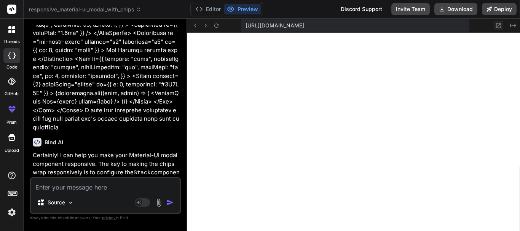
click at [498, 25] on icon at bounding box center [498, 25] width 6 height 6
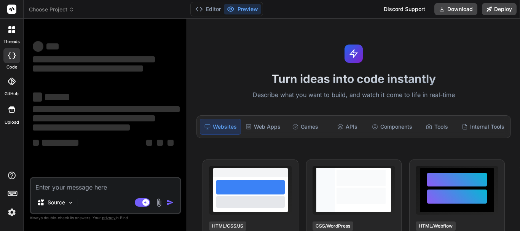
click at [99, 187] on textarea at bounding box center [105, 185] width 149 height 14
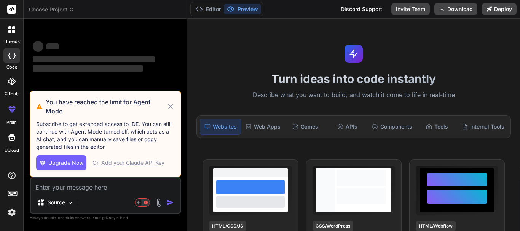
click at [9, 215] on img at bounding box center [11, 212] width 13 height 13
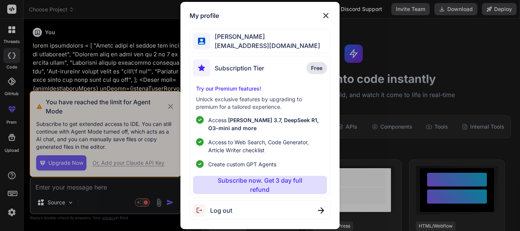
click at [332, 20] on div "My profile Ali khan asif04@yopmail.com Subscription Tier Free Try our Premium f…" at bounding box center [260, 116] width 159 height 228
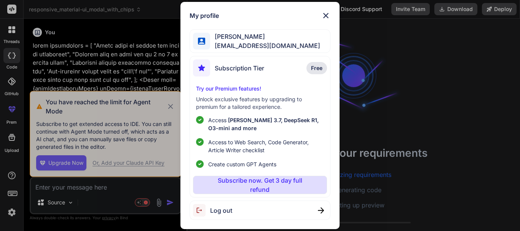
scroll to position [22, 0]
click at [171, 105] on div "My profile Ali khan asif04@yopmail.com Subscription Tier Free Try our Premium f…" at bounding box center [260, 115] width 520 height 231
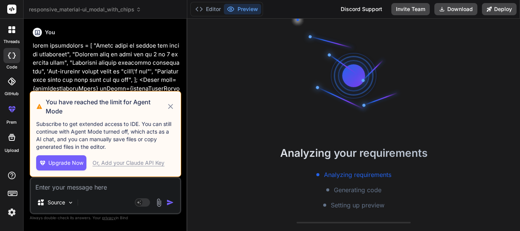
click at [173, 106] on icon at bounding box center [170, 106] width 9 height 9
type textarea "x"
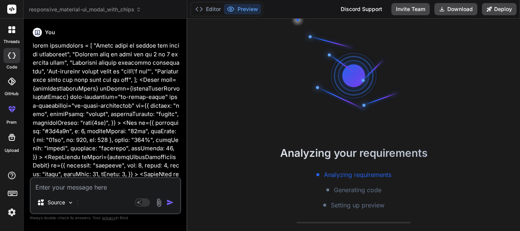
click at [95, 187] on textarea at bounding box center [105, 185] width 149 height 14
type textarea "b"
type textarea "x"
type textarea "ba"
type textarea "x"
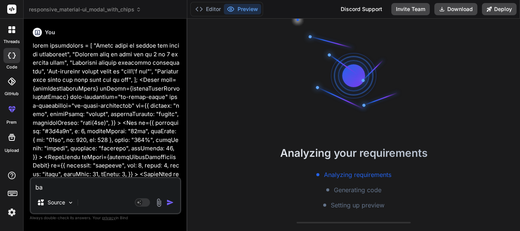
type textarea "bac"
type textarea "x"
type textarea "back"
type textarea "x"
type textarea "backg"
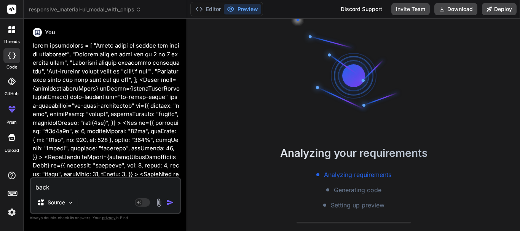
type textarea "x"
type textarea "backgr"
type textarea "x"
type textarea "backgro"
type textarea "x"
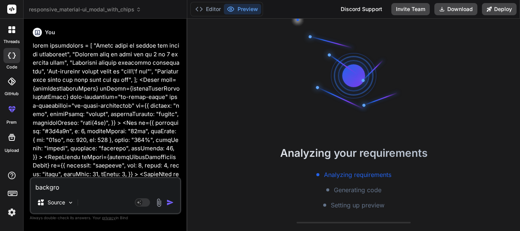
type textarea "backgrou"
type textarea "x"
type textarea "backgroun"
type textarea "x"
type textarea "background"
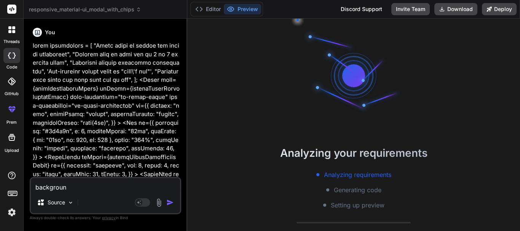
type textarea "x"
type textarea "background"
type textarea "x"
type textarea "background f"
type textarea "x"
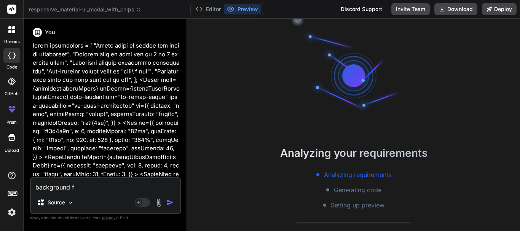
type textarea "background fo"
type textarea "x"
type textarea "background f"
type textarea "x"
type textarea "background"
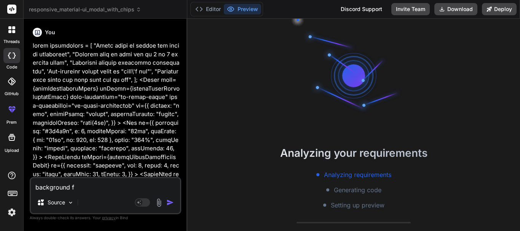
type textarea "x"
type textarea "background"
type textarea "x"
type textarea "backgroun"
type textarea "x"
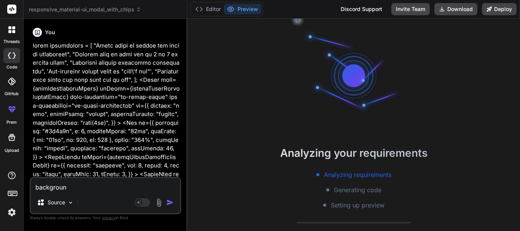
type textarea "backgrou"
type textarea "x"
type textarea "backgro"
type textarea "x"
type textarea "backgr"
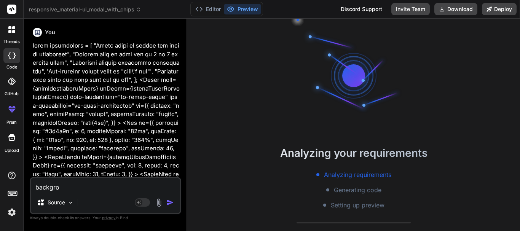
type textarea "x"
type textarea "backg"
type textarea "x"
type textarea "back"
type textarea "x"
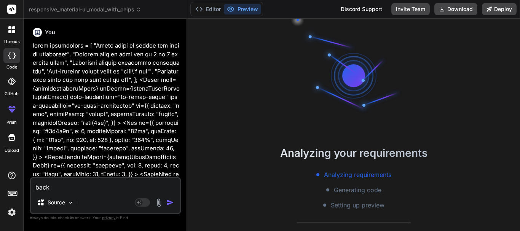
type textarea "bac"
type textarea "x"
type textarea "ba"
type textarea "x"
type textarea "b"
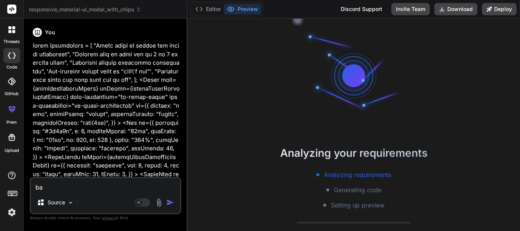
type textarea "x"
type textarea "b"
type textarea "x"
type textarea "bl"
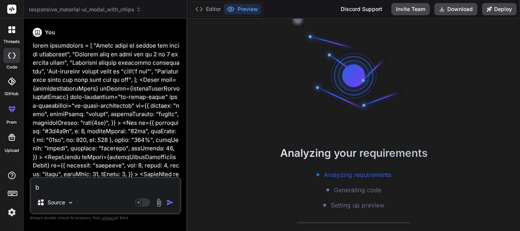
type textarea "x"
type textarea "bla"
type textarea "x"
type textarea "blac"
type textarea "x"
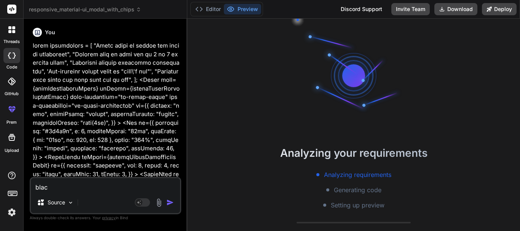
type textarea "black"
type textarea "x"
type textarea "black"
type textarea "x"
type textarea "black b"
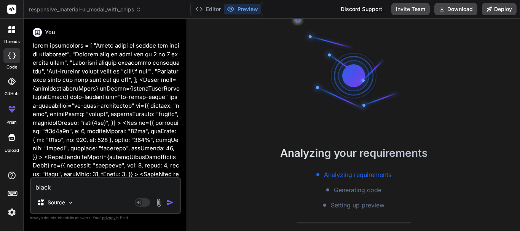
type textarea "x"
type textarea "black ba"
type textarea "x"
type textarea "black bac"
type textarea "x"
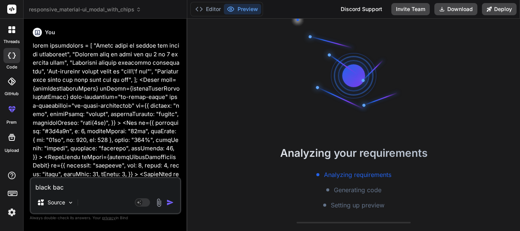
type textarea "black back"
type textarea "x"
type textarea "black backg"
type textarea "x"
type textarea "black backgr"
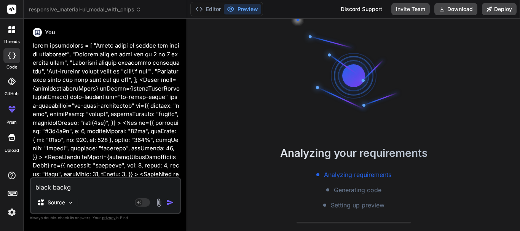
type textarea "x"
type textarea "black backgro"
type textarea "x"
type textarea "black backgrou"
type textarea "x"
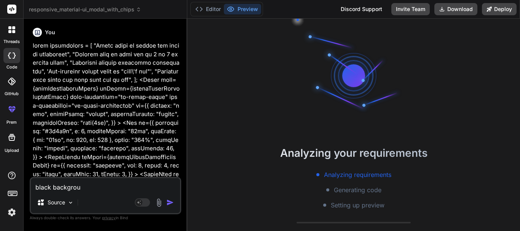
type textarea "black backgroun"
type textarea "x"
type textarea "black background"
type textarea "x"
type textarea "black background"
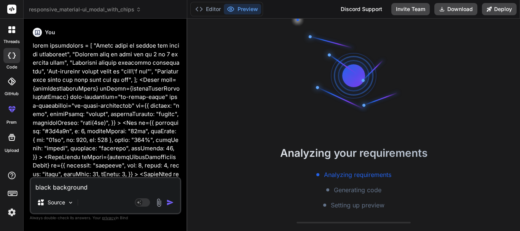
type textarea "x"
type textarea "black background i"
type textarea "x"
type textarea "black background is"
type textarea "x"
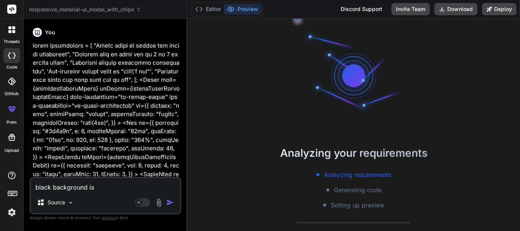
type textarea "black background is"
type textarea "x"
type textarea "black background is n"
type textarea "x"
type textarea "black background is no"
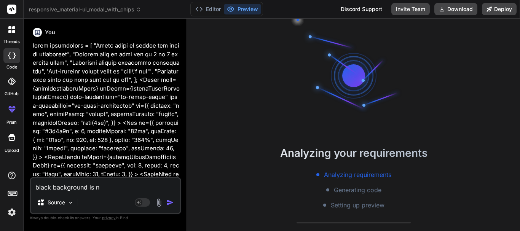
type textarea "x"
type textarea "black background is not"
type textarea "x"
type textarea "black background is not"
type textarea "x"
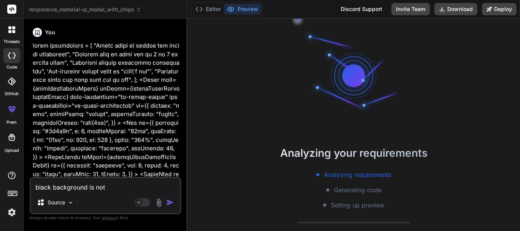
type textarea "black background is not r"
type textarea "x"
type textarea "black background is not re"
type textarea "x"
type textarea "black background is not res"
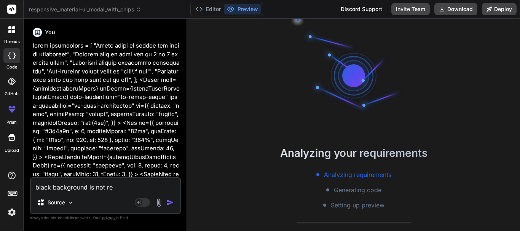
type textarea "x"
type textarea "black background is not resp"
type textarea "x"
type textarea "black background is not respo"
type textarea "x"
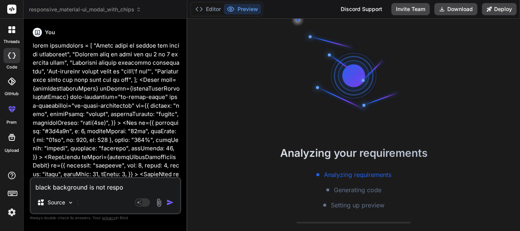
type textarea "black background is not respon"
type textarea "x"
type textarea "black background is not respons"
type textarea "x"
type textarea "black background is not responsi"
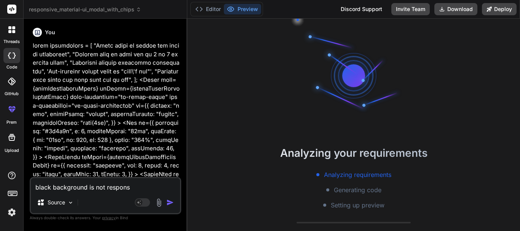
type textarea "x"
type textarea "black background is not responsiv"
type textarea "x"
type textarea "black background is not responsive"
type textarea "x"
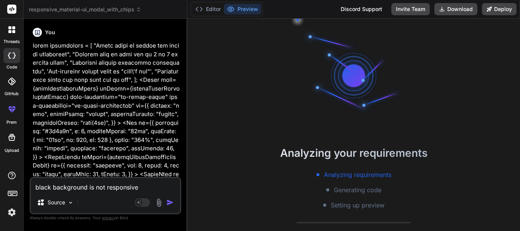
type textarea "black background is not responsive"
type textarea "x"
type textarea "black background is not responsive t"
type textarea "x"
type textarea "black background is not responsive th"
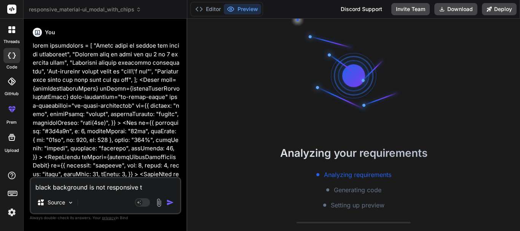
type textarea "x"
type textarea "black background is not responsive tha"
type textarea "x"
type textarea "black background is not responsive that"
type textarea "x"
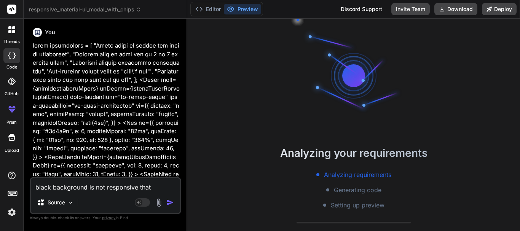
type textarea "black background is not responsive that"
type textarea "x"
type textarea "black background is not responsive that i"
type textarea "x"
type textarea "black background is not responsive that in"
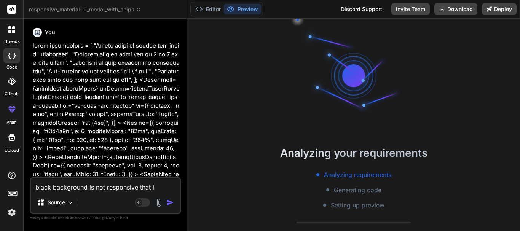
type textarea "x"
type textarea "black background is not responsive that i"
type textarea "x"
type textarea "black background is not responsive that i"
type textarea "x"
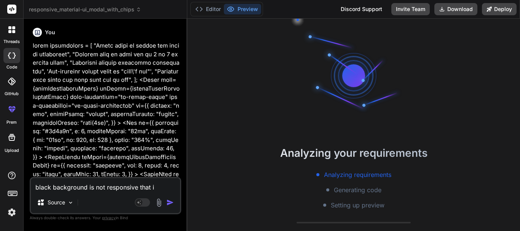
type textarea "black background is not responsive that i"
type textarea "x"
type textarea "black background is not responsive that is"
type textarea "x"
type textarea "black background is not responsive that is"
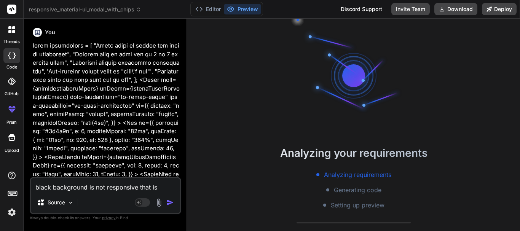
type textarea "x"
type textarea "black background is not responsive that is s"
type textarea "x"
type textarea "black background is not responsive that is si"
type textarea "x"
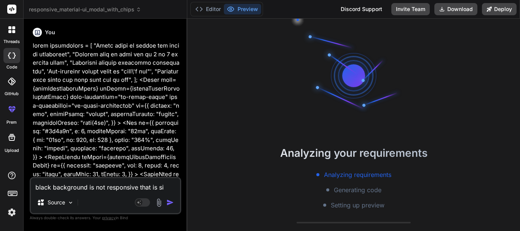
type textarea "black background is not responsive that is sin"
type textarea "x"
type textarea "black background is not responsive that is sins"
type textarea "x"
type textarea "black background is not responsive that is sinsd"
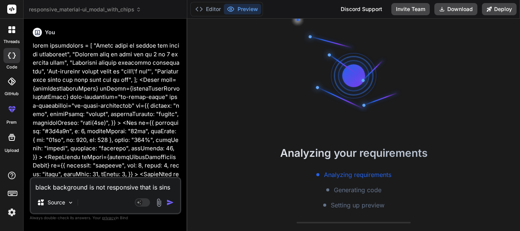
type textarea "x"
type textarea "black background is not responsive that is sinsde"
type textarea "x"
type textarea "black background is not responsive that is sinsde"
type textarea "x"
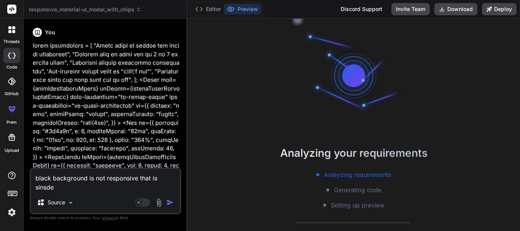
type textarea "black background is not responsive that is sinsde t"
type textarea "x"
type textarea "black background is not responsive that is sinsde th"
type textarea "x"
type textarea "black background is not responsive that is sinsde the"
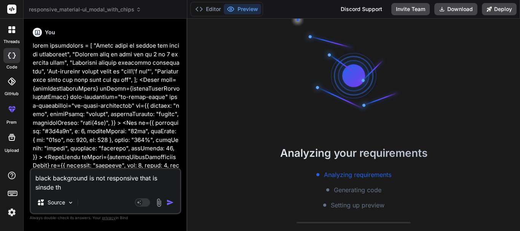
type textarea "x"
type textarea "black background is not responsive that is sinsde the"
type textarea "x"
type textarea "black background is not responsive that is sinsde the n"
type textarea "x"
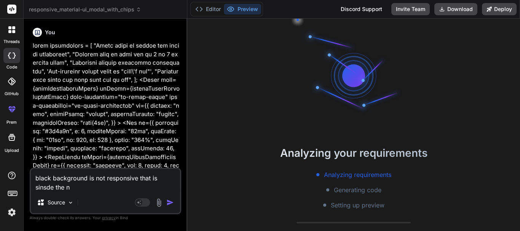
type textarea "black background is not responsive that is sinsde the no"
type textarea "x"
type textarea "black background is not responsive that is sinsde the nod"
type textarea "x"
type textarea "black background is not responsive that is sinsde the noda"
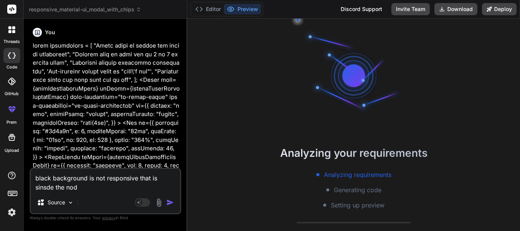
type textarea "x"
type textarea "black background is not responsive that is sinsde the nodal"
type textarea "x"
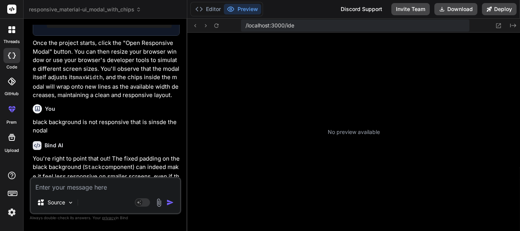
scroll to position [174, 0]
type textarea "x"
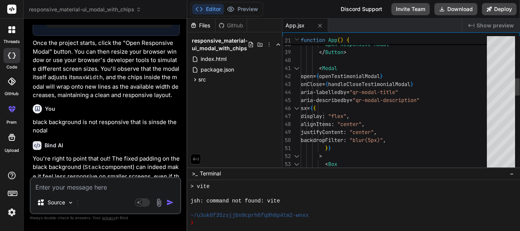
click at [293, 68] on div at bounding box center [297, 68] width 10 height 8
click at [296, 68] on div at bounding box center [297, 68] width 10 height 8
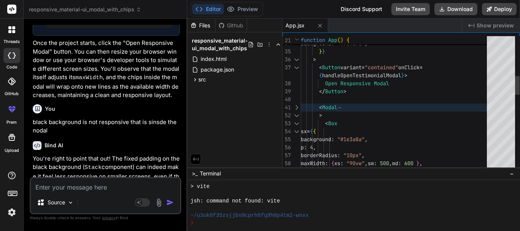
click at [297, 112] on div at bounding box center [297, 116] width 10 height 8
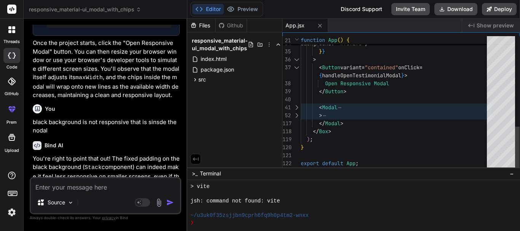
scroll to position [0, 0]
drag, startPoint x: 353, startPoint y: 126, endPoint x: 344, endPoint y: 123, distance: 9.5
type textarea "{handleOpenTestimonialModal}> Open Responsive Modal </Button> <Modal open={open…"
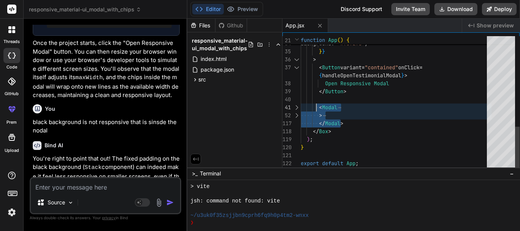
drag, startPoint x: 348, startPoint y: 123, endPoint x: 316, endPoint y: 105, distance: 36.8
